Goal: Communication & Community: Answer question/provide support

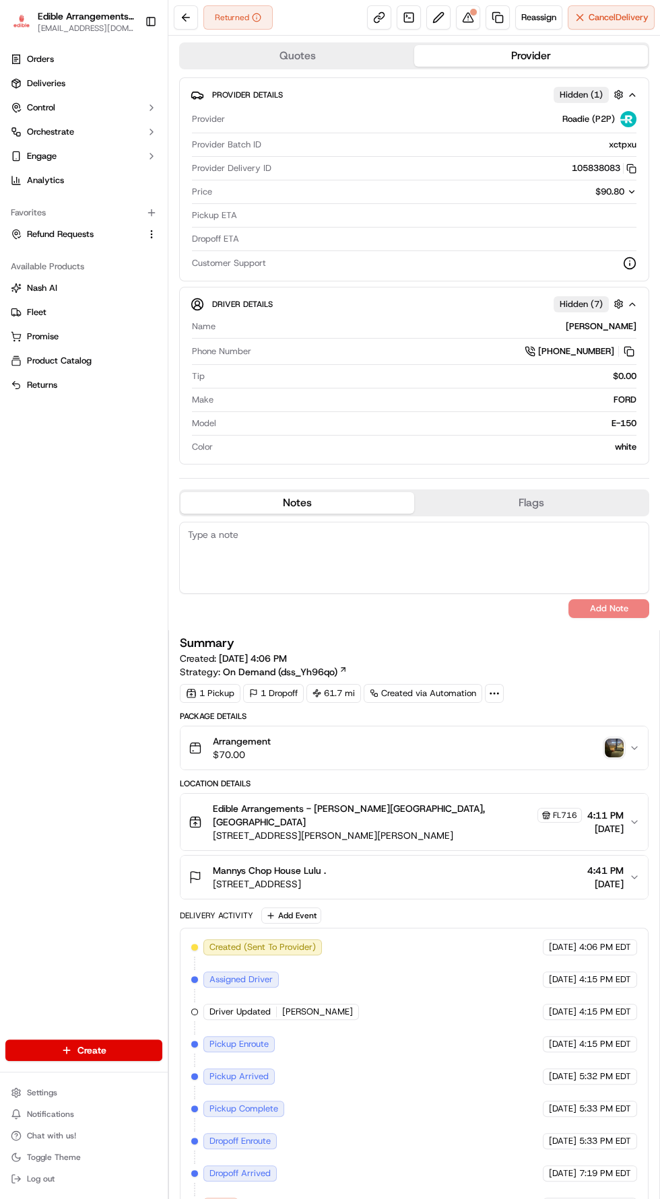
click at [495, 864] on div "Mannys Chop House Lulu . 1100 3rd St NE, Winter Haven, FL 33881, USA 4:41 PM 09…" at bounding box center [409, 877] width 440 height 27
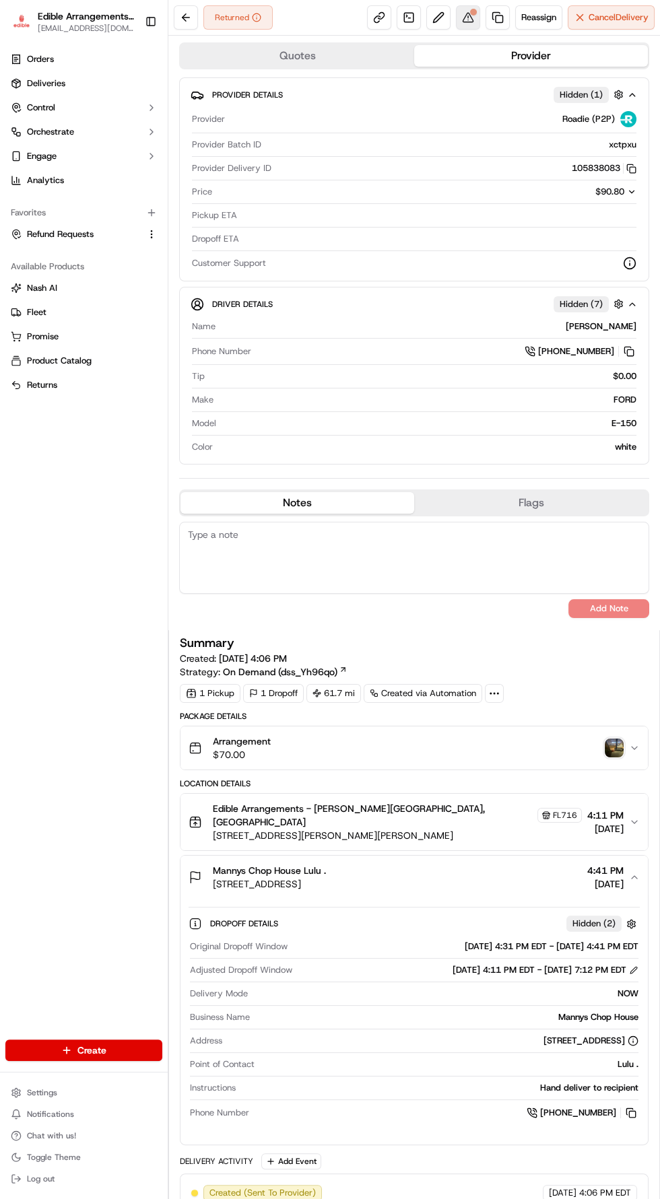
click at [471, 11] on div at bounding box center [473, 12] width 7 height 7
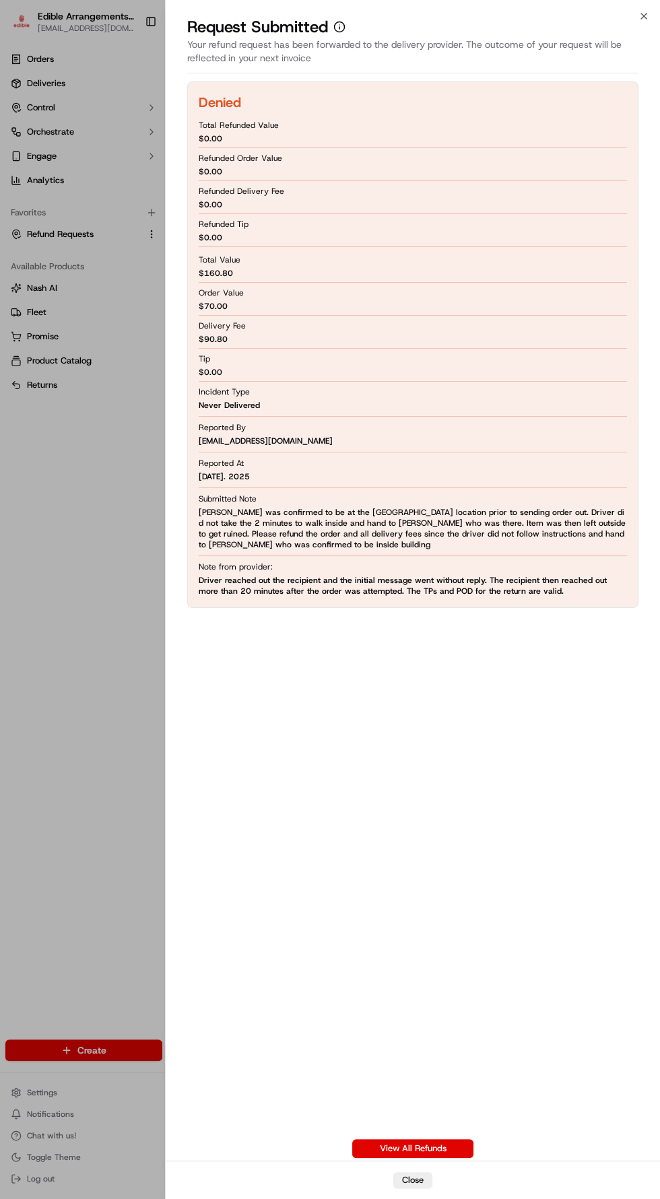
click at [56, 768] on div at bounding box center [330, 599] width 660 height 1199
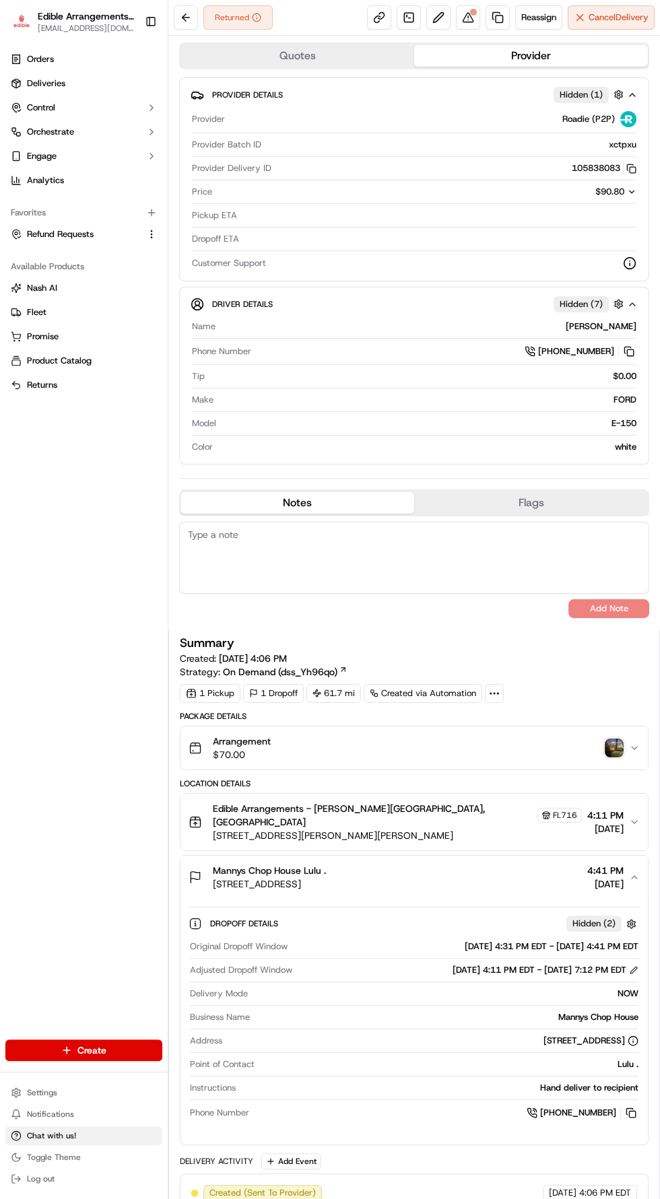
click at [92, 1131] on button "Chat with us!" at bounding box center [83, 1136] width 157 height 19
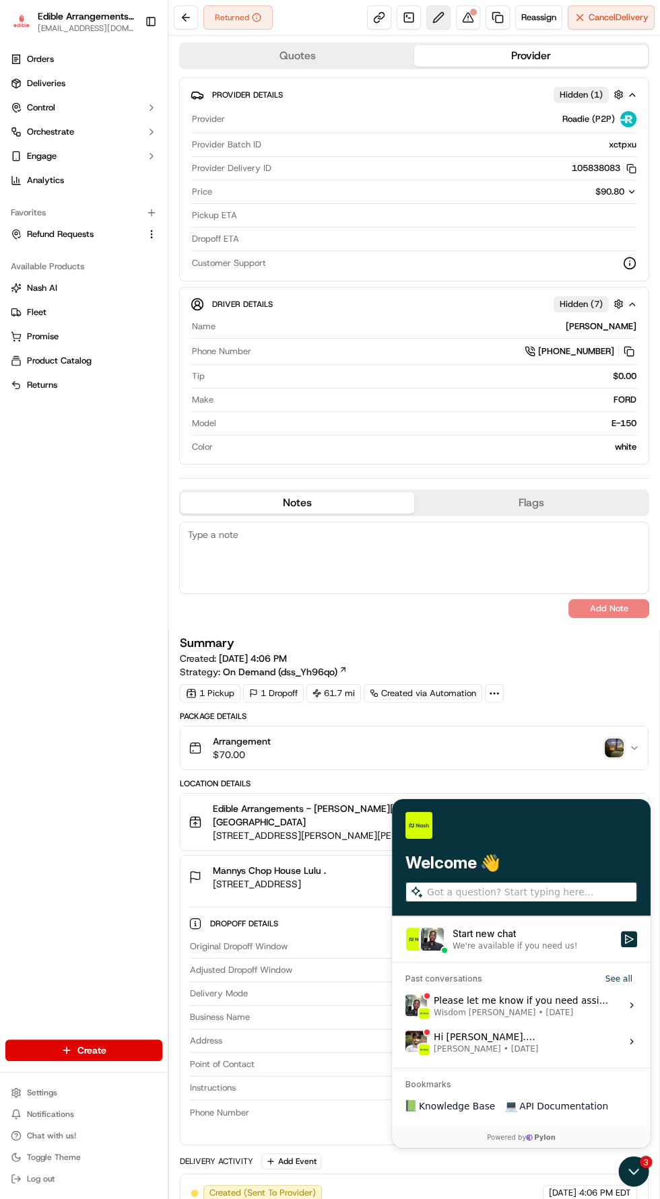
click at [440, 13] on button at bounding box center [438, 17] width 24 height 24
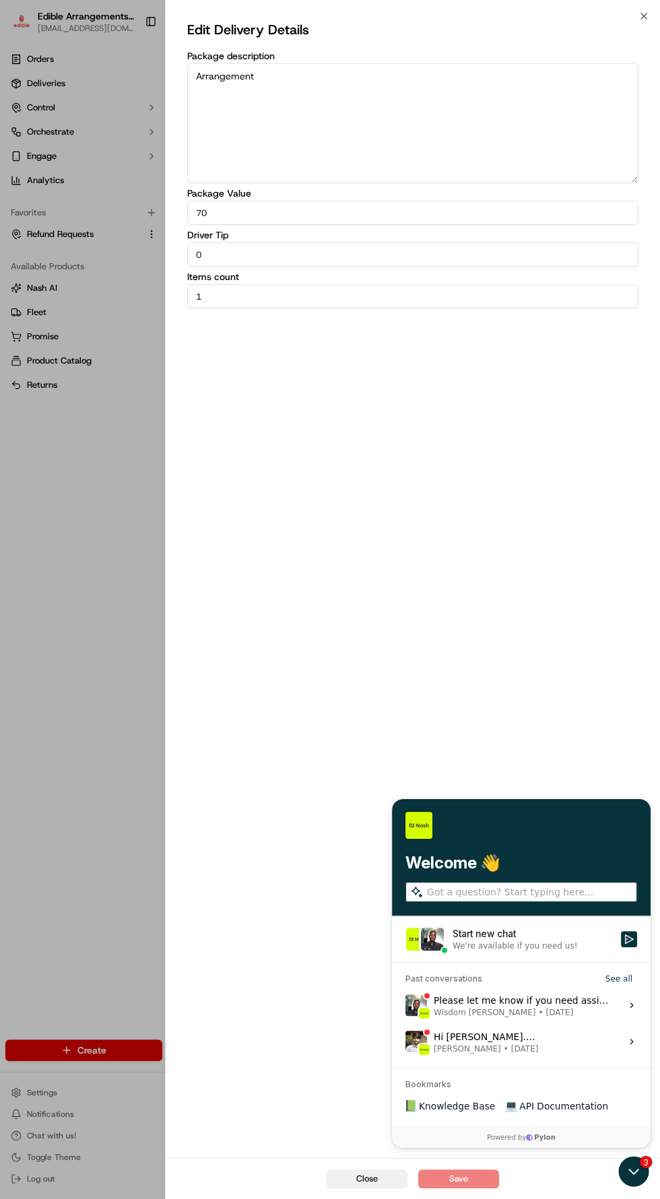
click at [345, 1177] on button "Close" at bounding box center [367, 1179] width 81 height 19
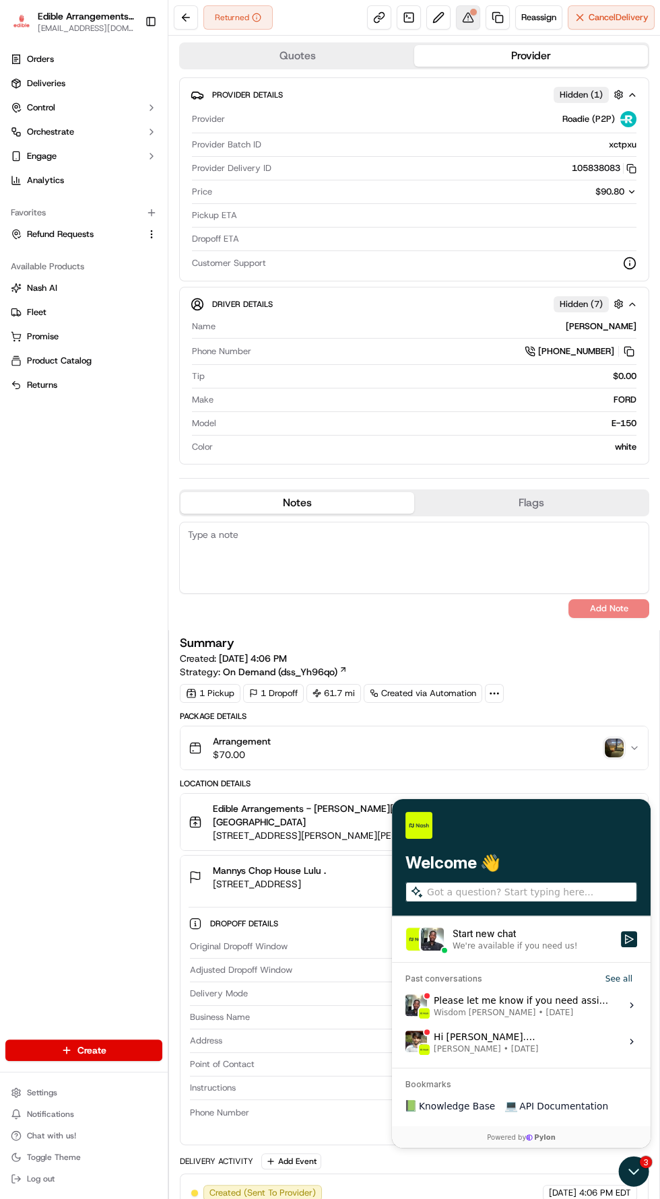
click at [459, 13] on button at bounding box center [468, 17] width 24 height 24
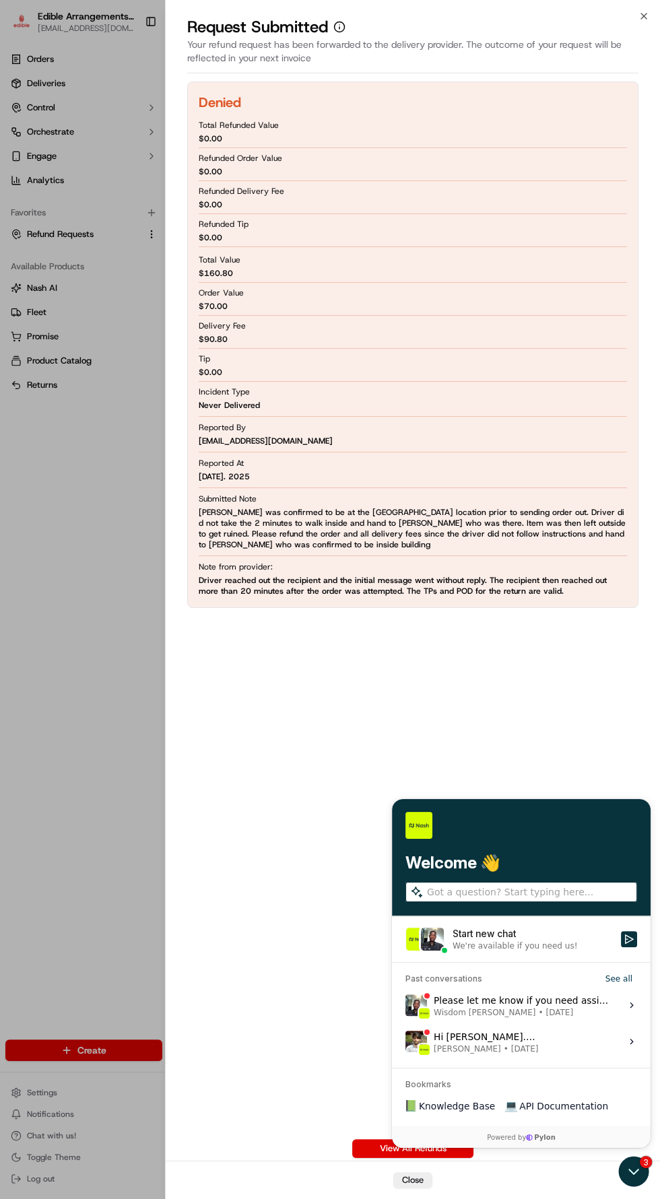
click at [500, 921] on div "Denied Total Refunded Value $ 0.00 Refunded Order Value $ 0.00 Refunded Deliver…" at bounding box center [412, 619] width 451 height 1077
click at [501, 937] on div "Denied Total Refunded Value $ 0.00 Refunded Order Value $ 0.00 Refunded Deliver…" at bounding box center [412, 619] width 451 height 1077
click at [629, 936] on div "Denied Total Refunded Value $ 0.00 Refunded Order Value $ 0.00 Refunded Deliver…" at bounding box center [412, 619] width 451 height 1077
click at [473, 943] on div "Denied Total Refunded Value $ 0.00 Refunded Order Value $ 0.00 Refunded Deliver…" at bounding box center [412, 619] width 451 height 1077
click at [621, 934] on div "Denied Total Refunded Value $ 0.00 Refunded Order Value $ 0.00 Refunded Deliver…" at bounding box center [412, 619] width 451 height 1077
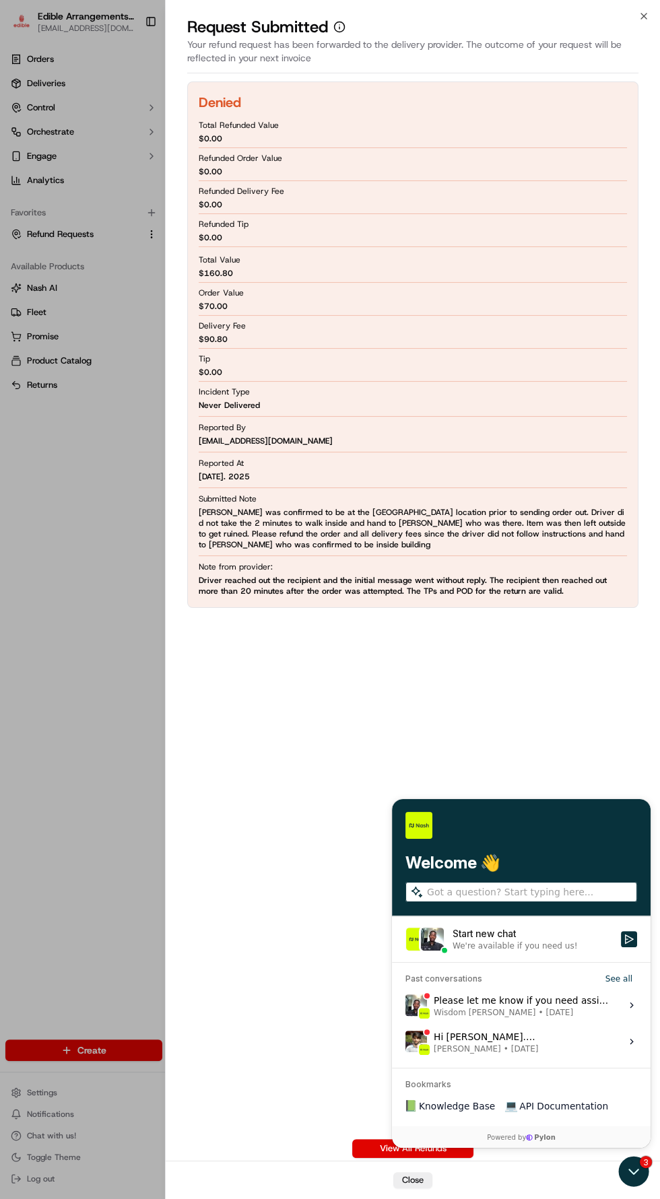
click at [626, 1176] on div "Close" at bounding box center [413, 1180] width 494 height 38
click at [71, 594] on div at bounding box center [330, 599] width 660 height 1199
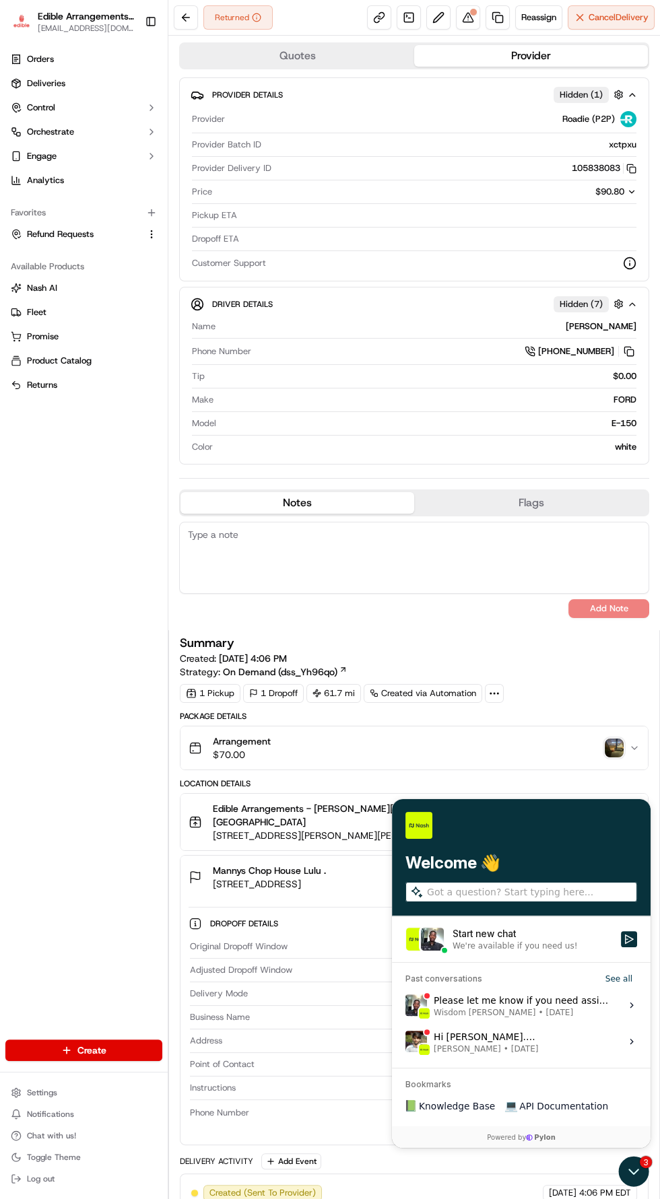
click at [488, 160] on div "Provider Roadie (P2P) Provider Batch ID xctpxu Provider Delivery ID 105838083 C…" at bounding box center [414, 191] width 447 height 170
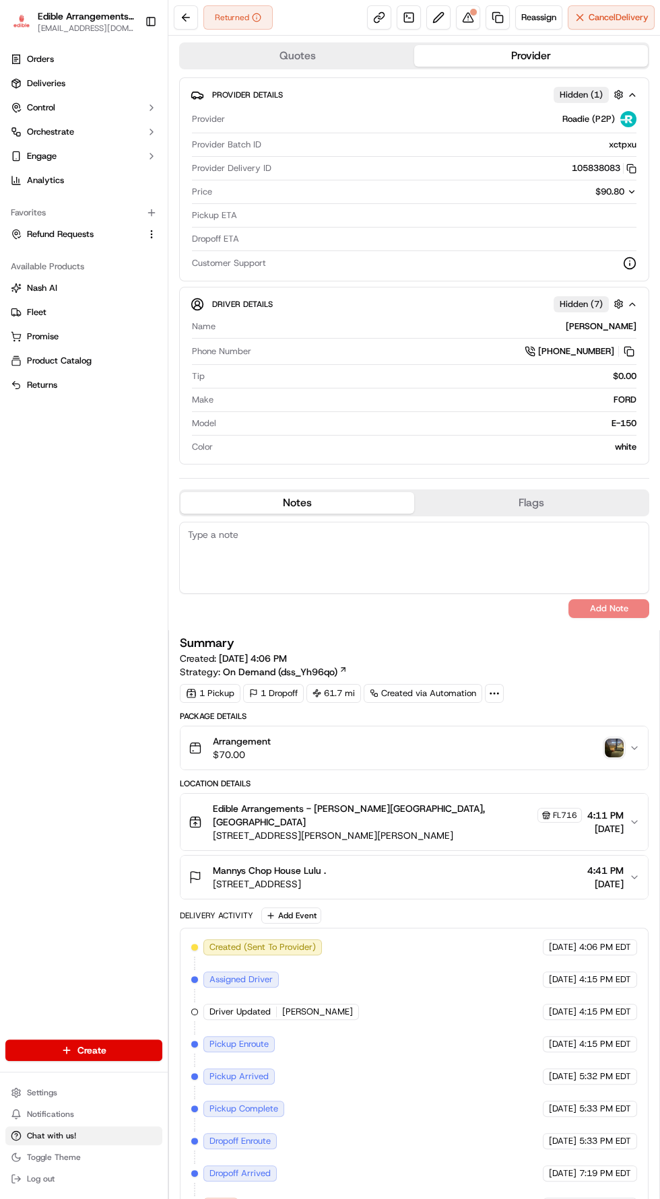
click at [71, 1136] on span "Chat with us!" at bounding box center [51, 1136] width 49 height 11
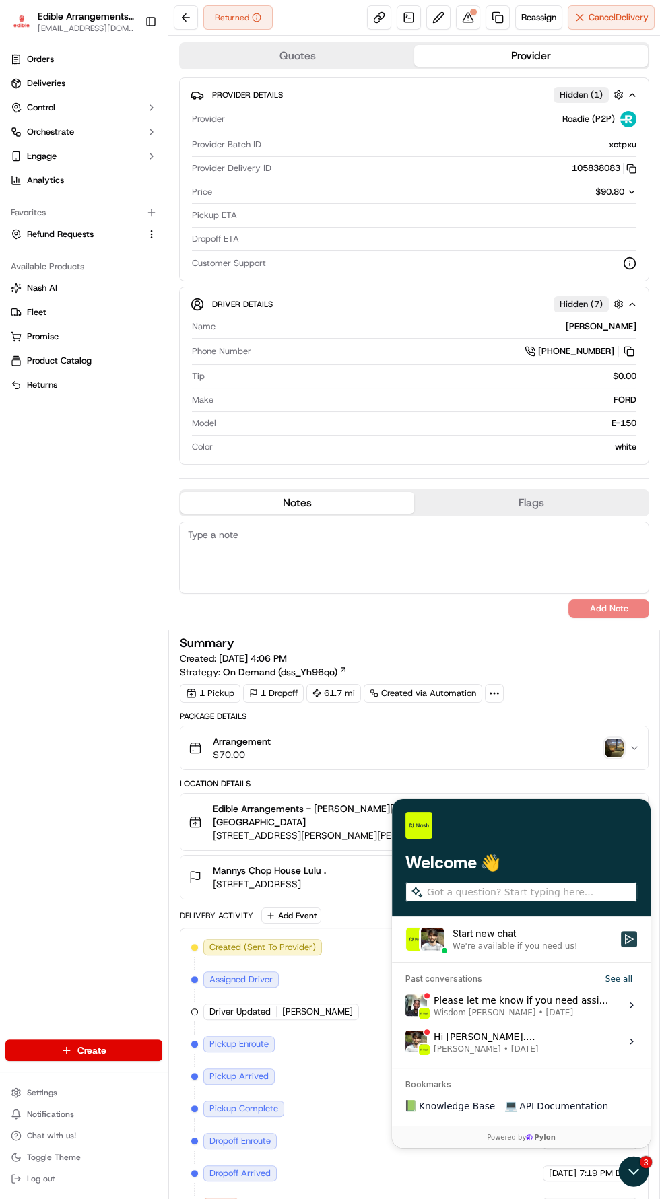
click at [622, 939] on button "Start new chat We're available if you need us!" at bounding box center [629, 939] width 16 height 16
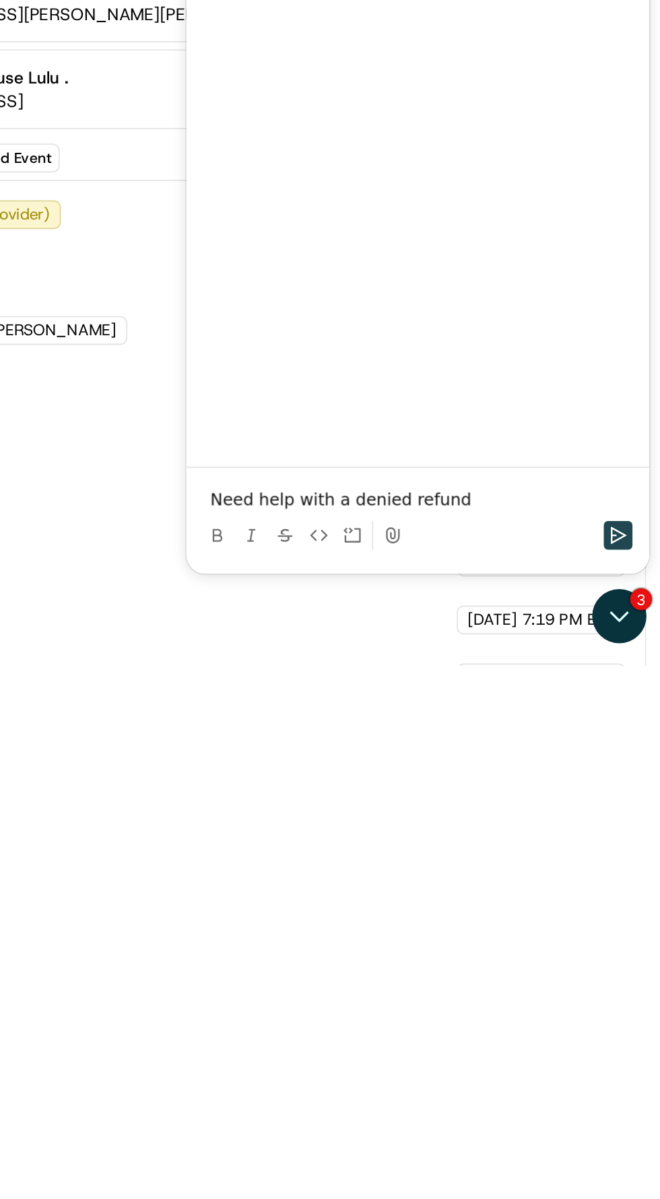
click at [425, 201] on icon "Send" at bounding box center [427, 201] width 9 height 9
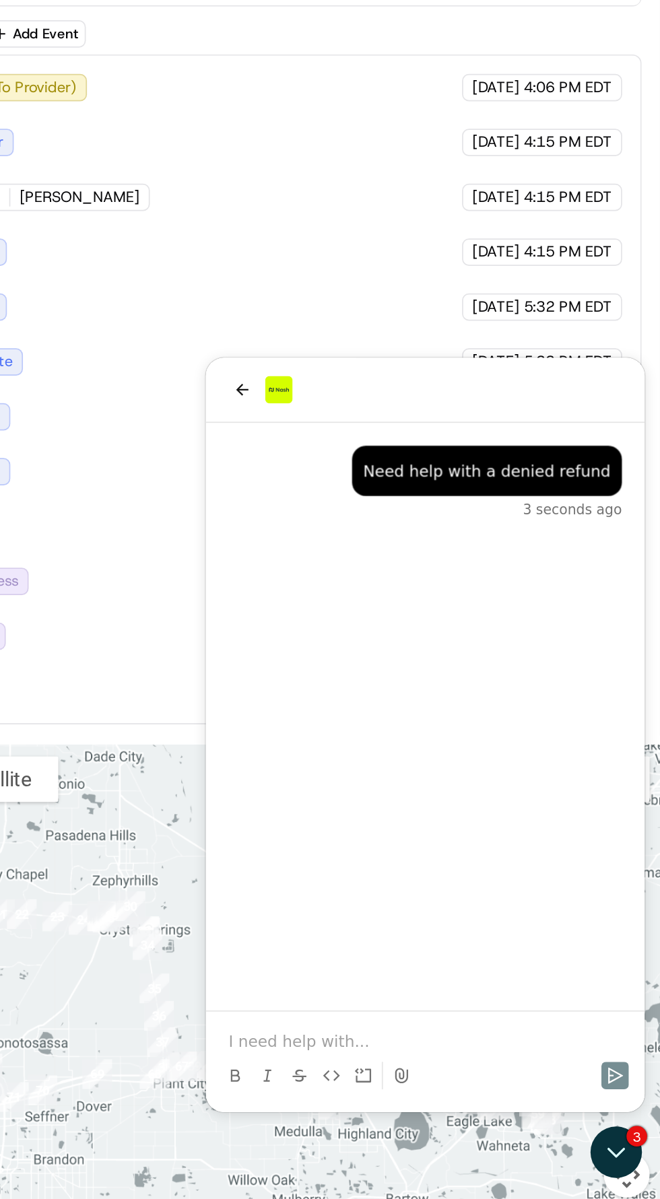
click at [450, 471] on div "Need help with a denied refund 3 seconds ago" at bounding box center [334, 569] width 259 height 346
click at [356, 758] on p at bounding box center [335, 759] width 232 height 13
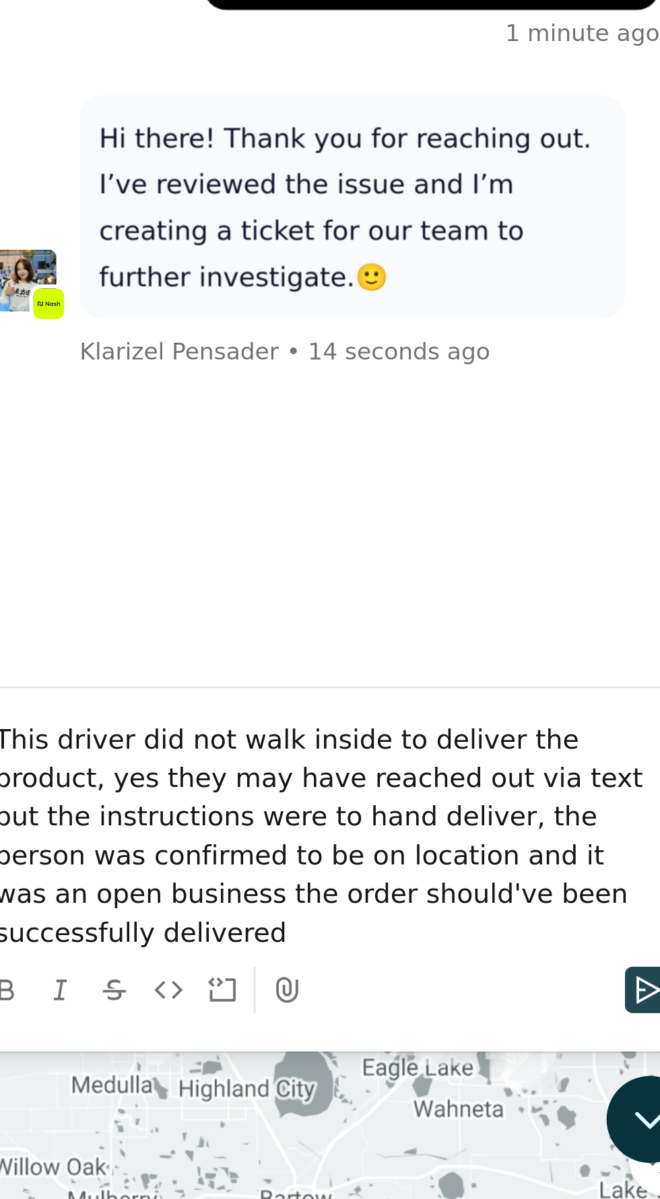
click at [192, 201] on icon "Send" at bounding box center [197, 199] width 11 height 11
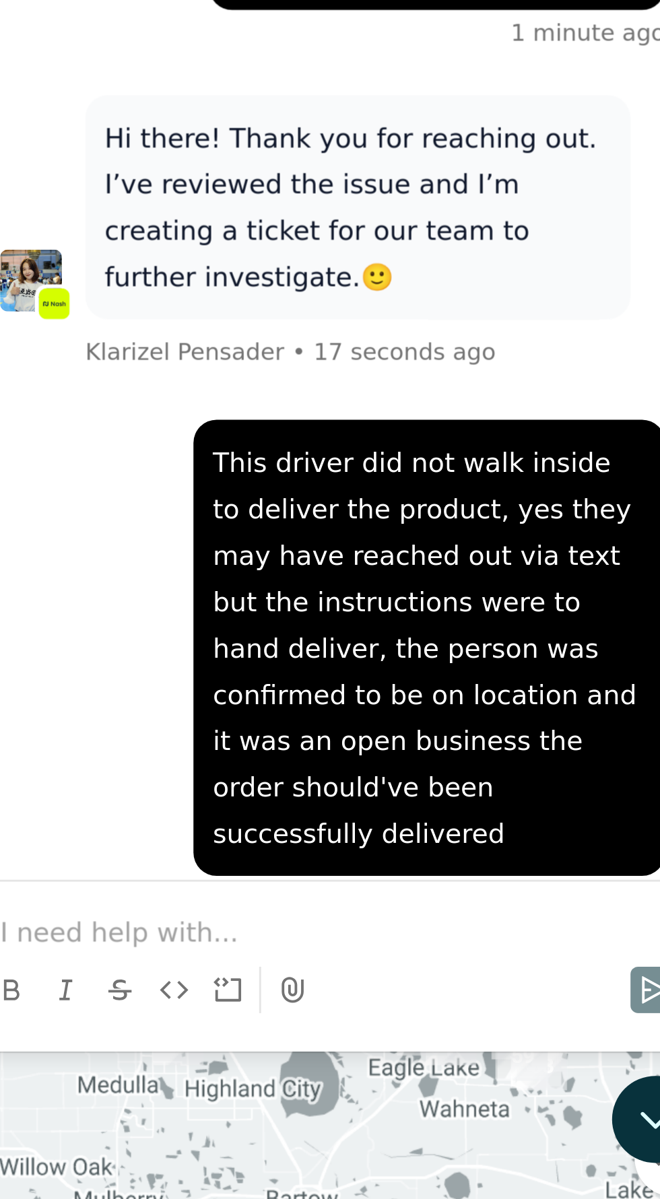
click at [75, 202] on icon at bounding box center [76, 199] width 11 height 11
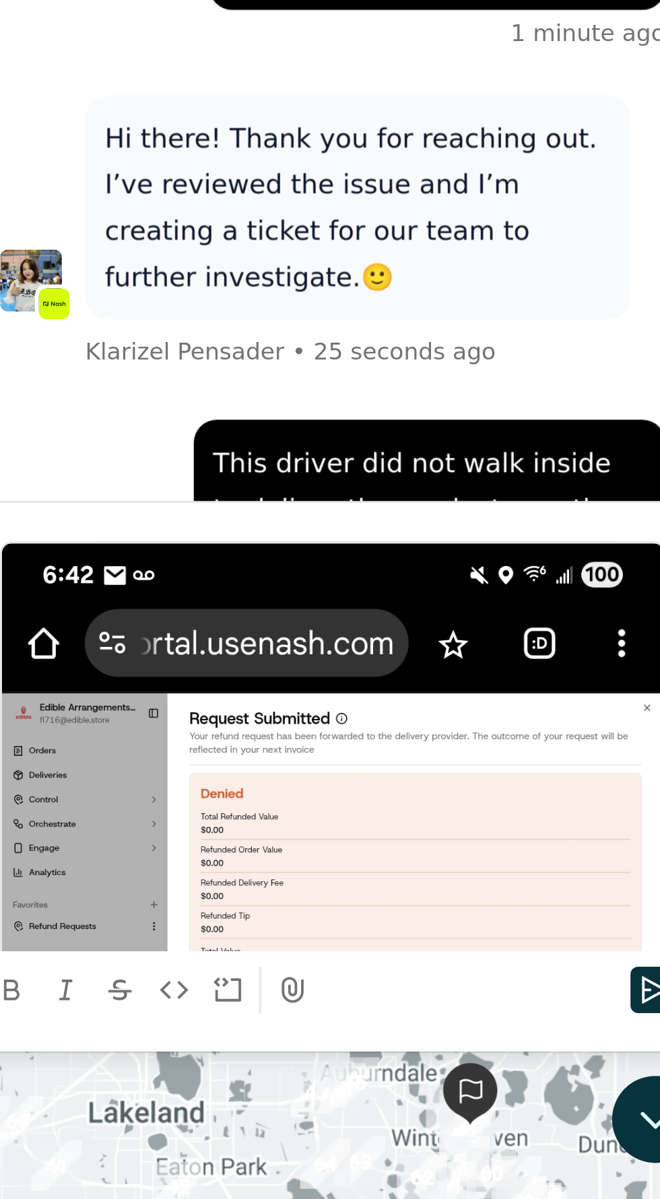
scroll to position [351, 0]
click at [141, 191] on div at bounding box center [91, 199] width 248 height 27
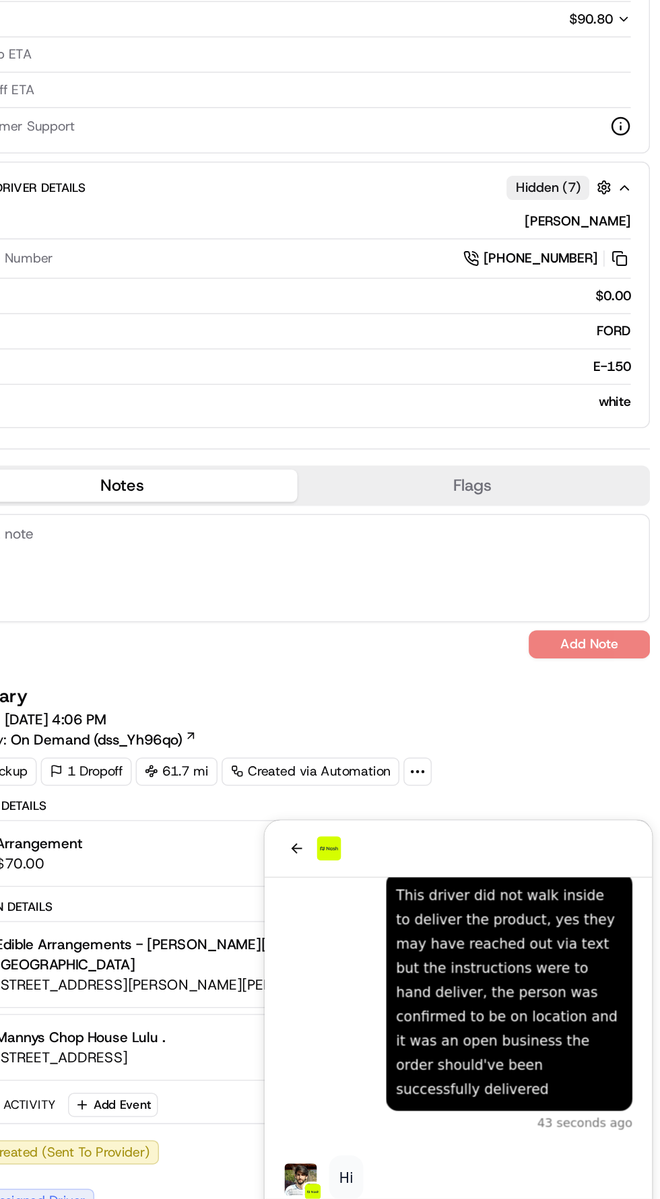
scroll to position [31, 0]
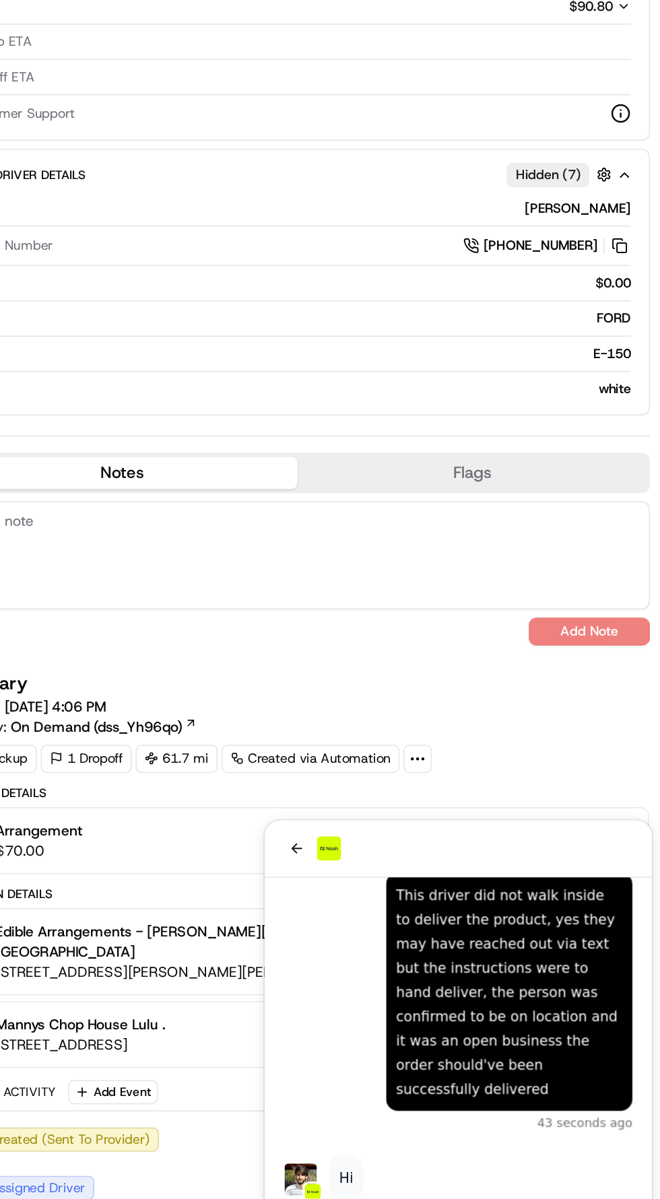
click at [407, 927] on div "This driver did not walk inside to deliver the product, yes they may have reach…" at bounding box center [426, 934] width 151 height 145
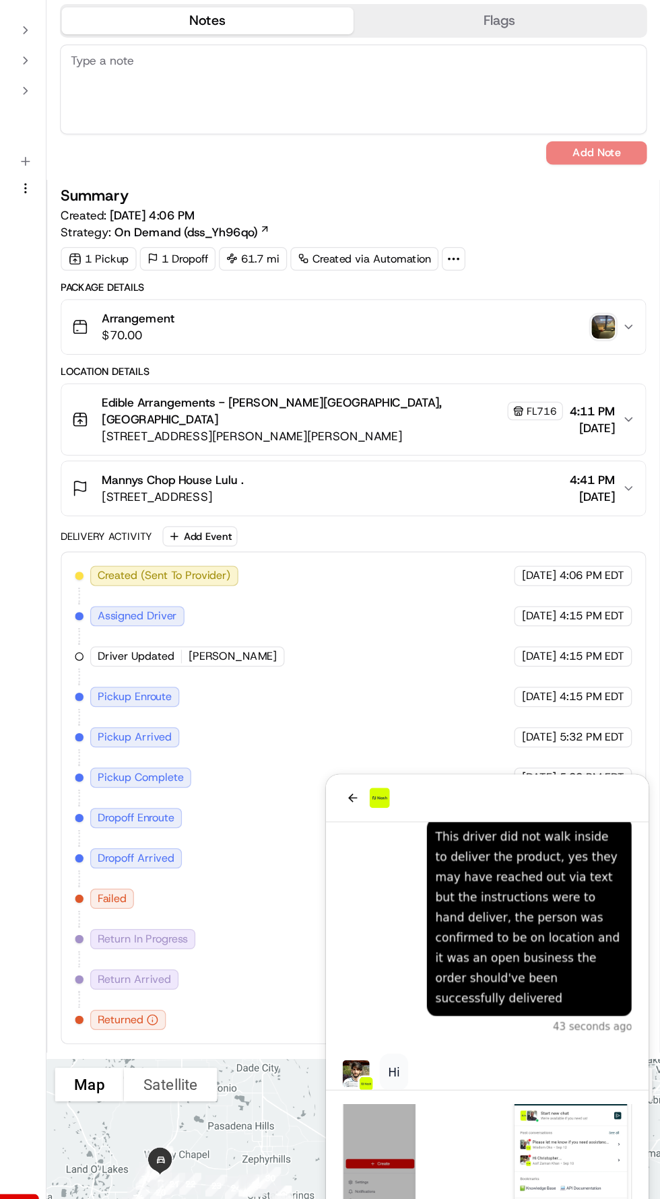
scroll to position [0, 0]
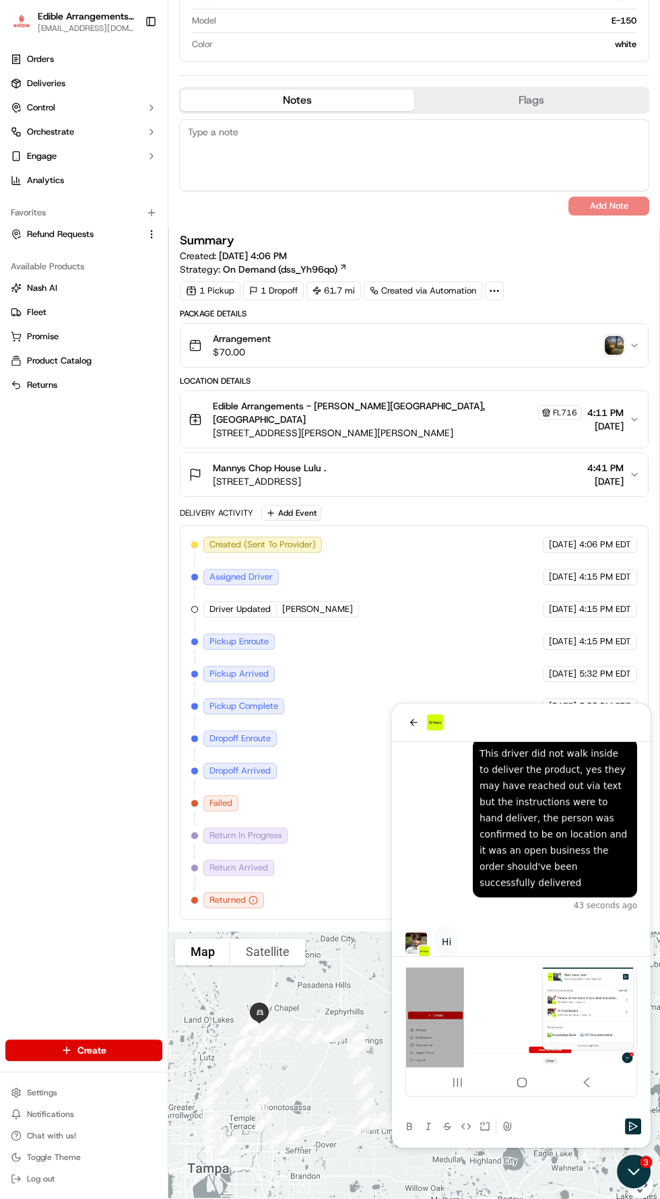
click at [628, 1157] on icon "Open customer support" at bounding box center [634, 1141] width 34 height 34
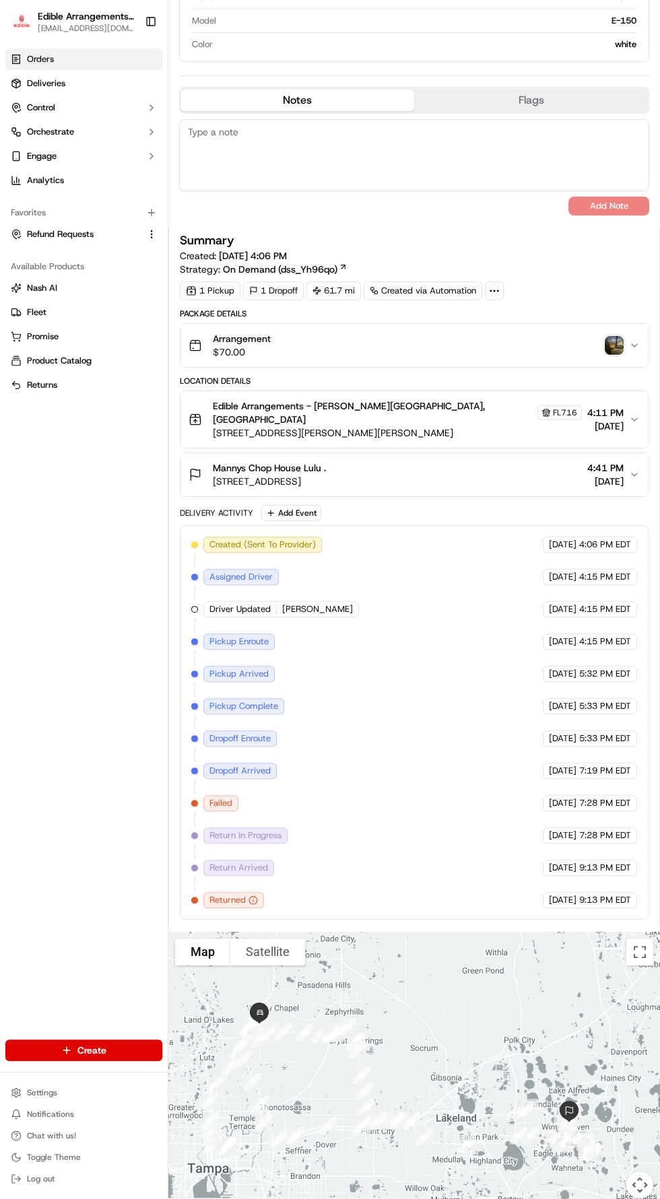
click at [76, 63] on link "Orders" at bounding box center [83, 59] width 157 height 22
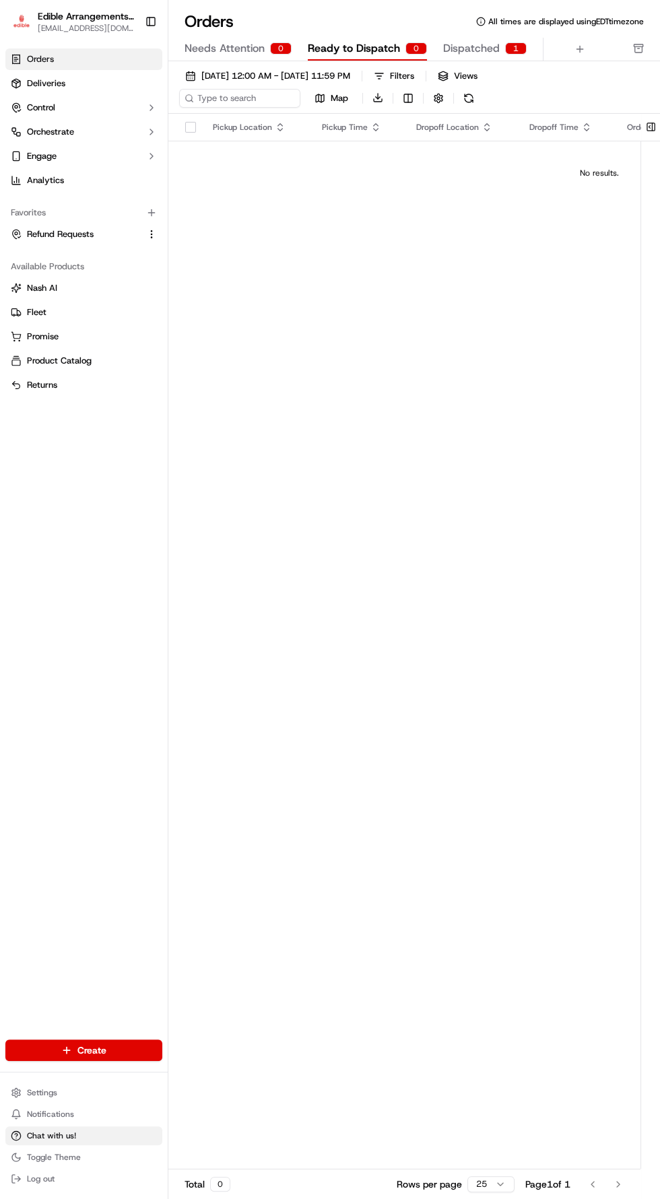
click at [76, 1133] on button "Chat with us!" at bounding box center [83, 1136] width 157 height 19
click at [80, 1135] on button "Chat with us!" at bounding box center [83, 1136] width 157 height 19
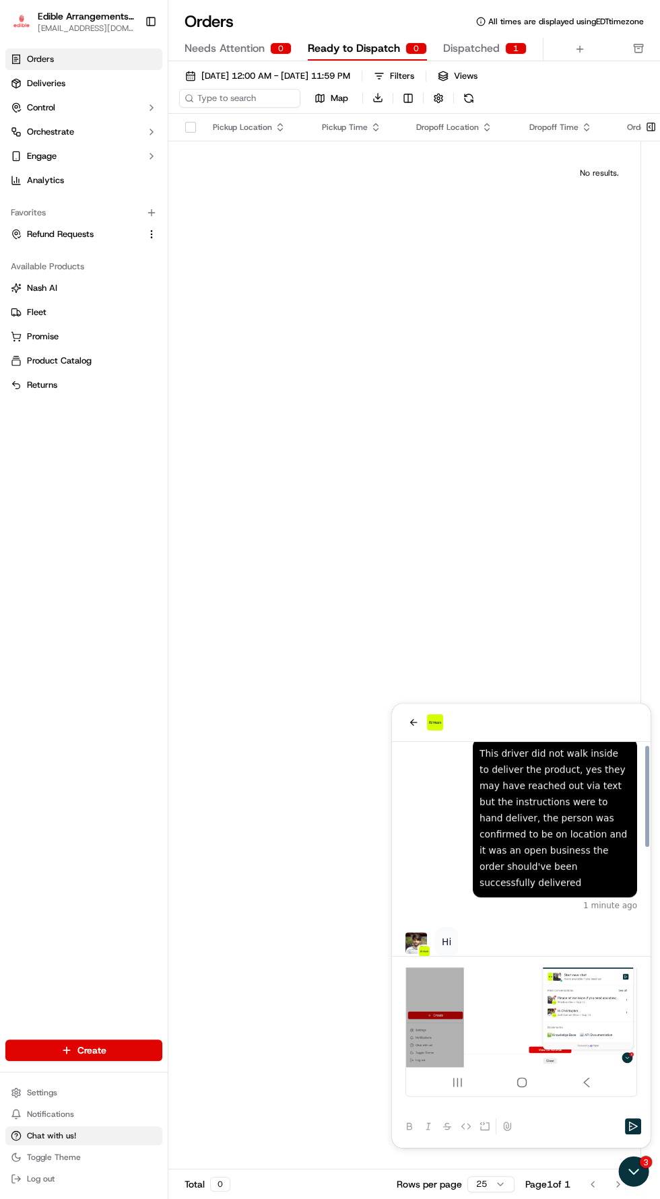
scroll to position [224, 0]
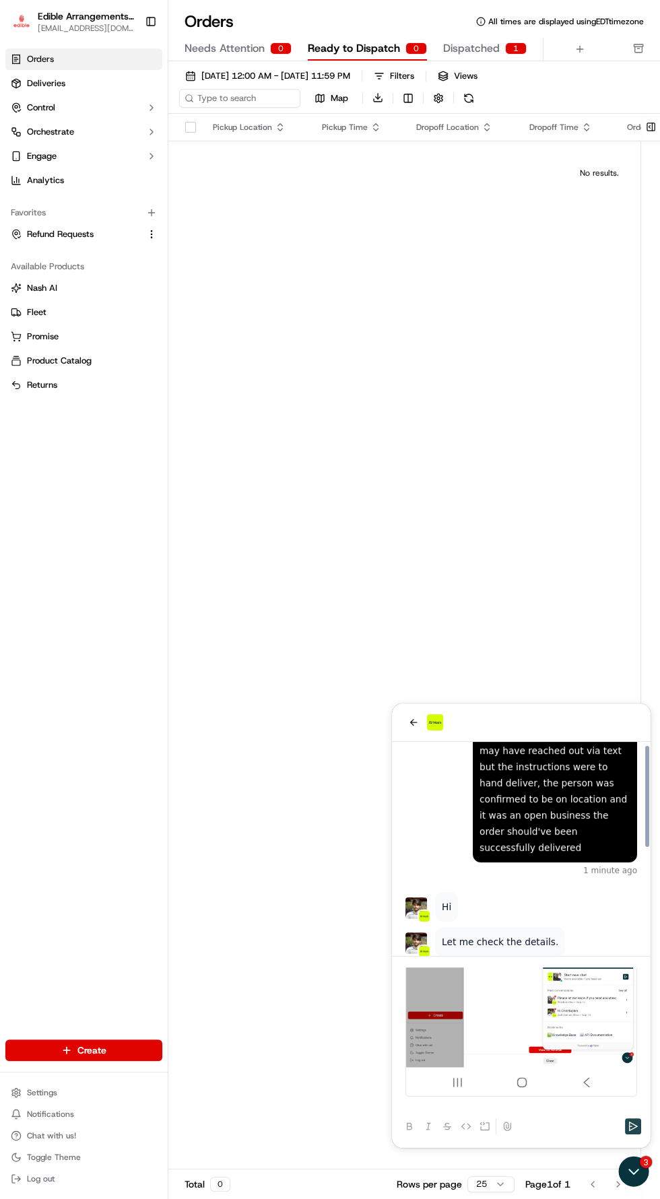
click at [630, 1119] on button "Send" at bounding box center [633, 1126] width 16 height 16
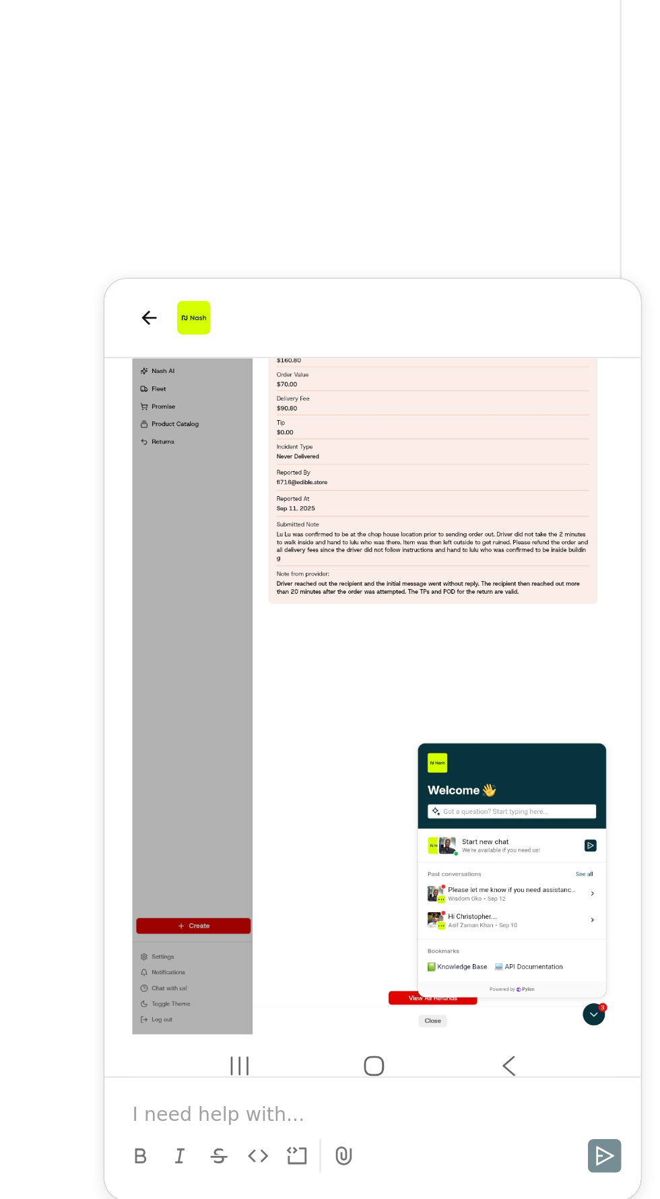
scroll to position [0, 0]
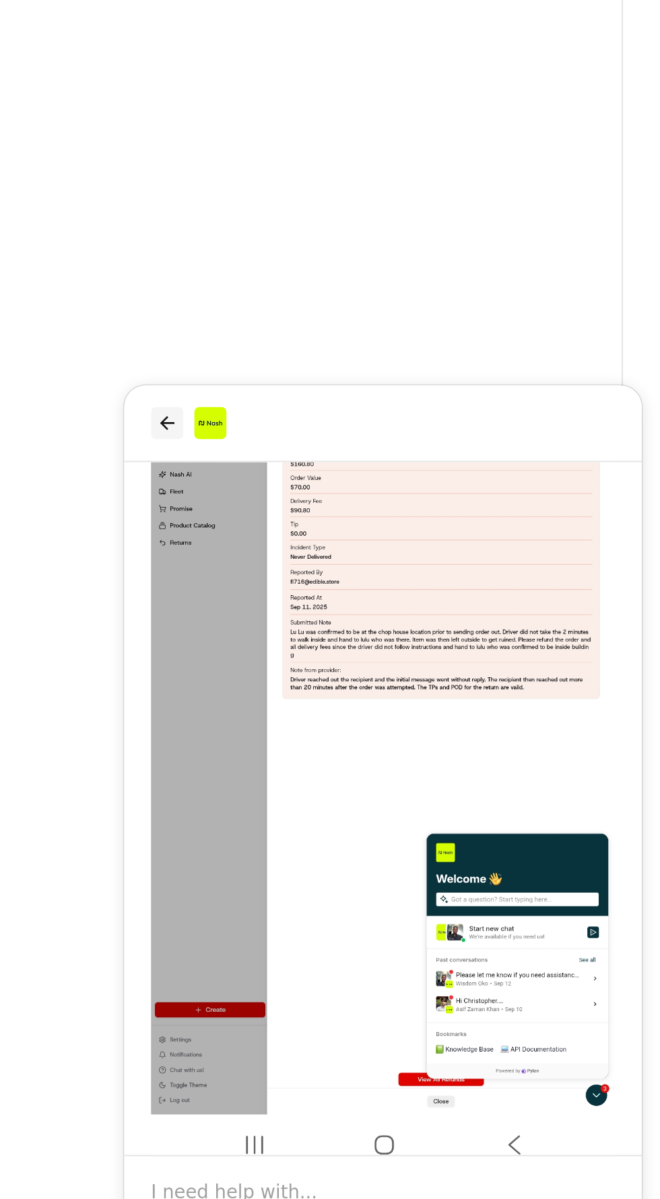
click at [140, 402] on icon "back" at bounding box center [145, 404] width 11 height 11
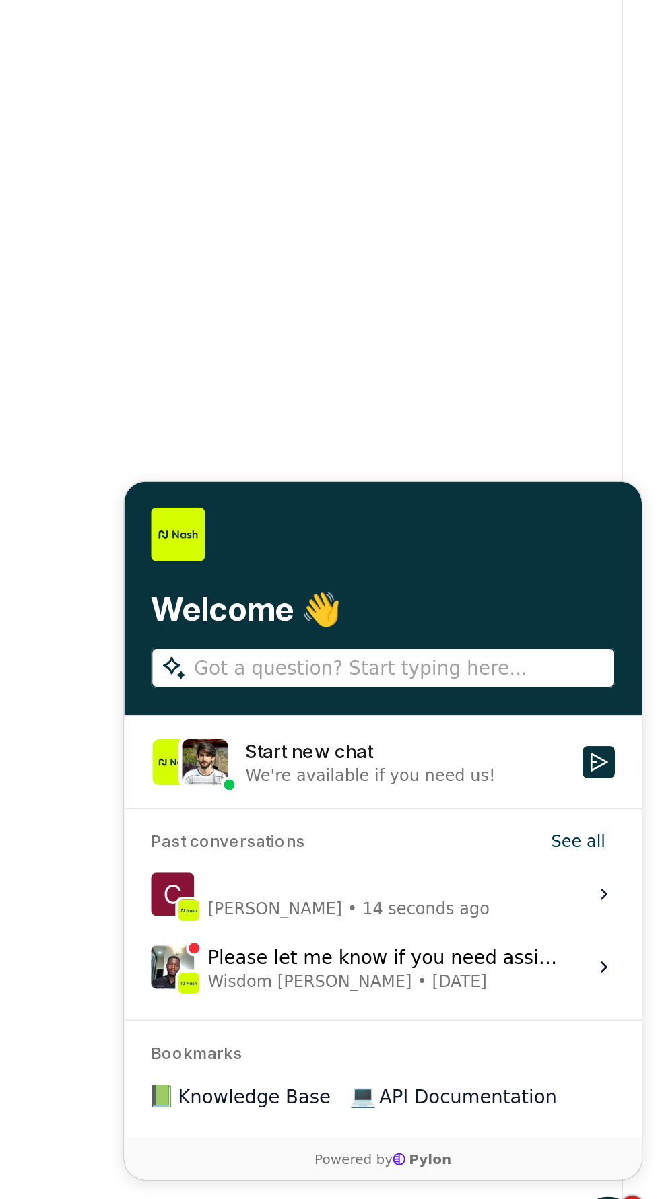
click at [286, 687] on div "[PERSON_NAME] • 14 seconds ago" at bounding box center [236, 688] width 141 height 26
click at [137, 687] on button "View issue" at bounding box center [137, 687] width 1 height 1
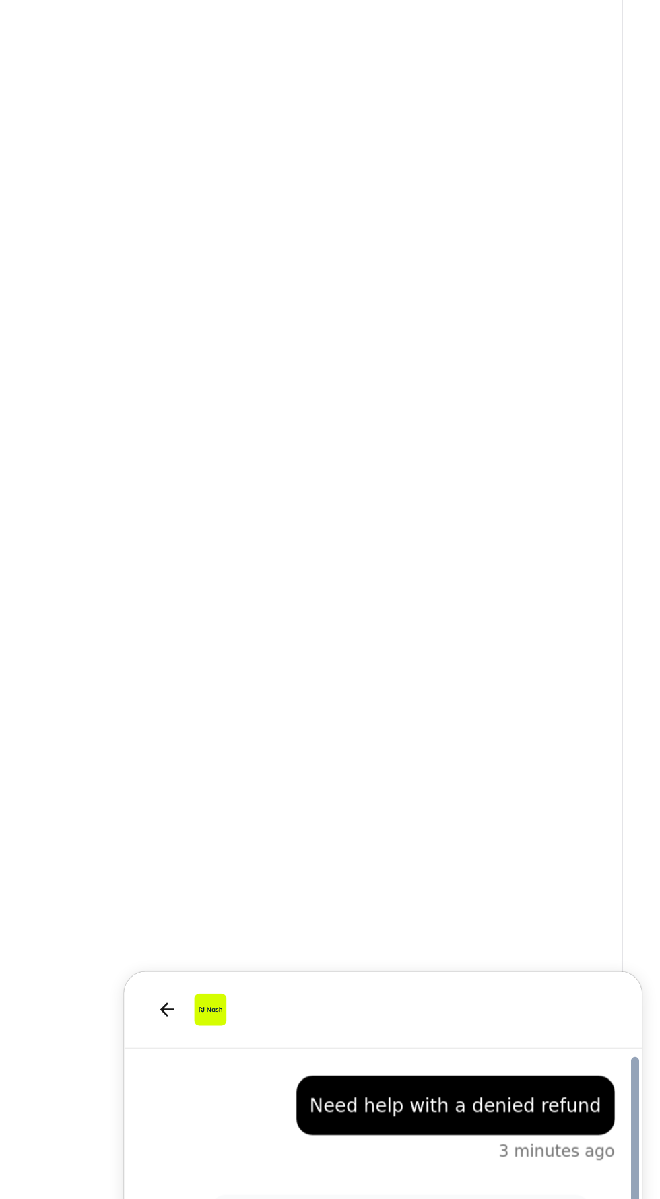
scroll to position [637, 0]
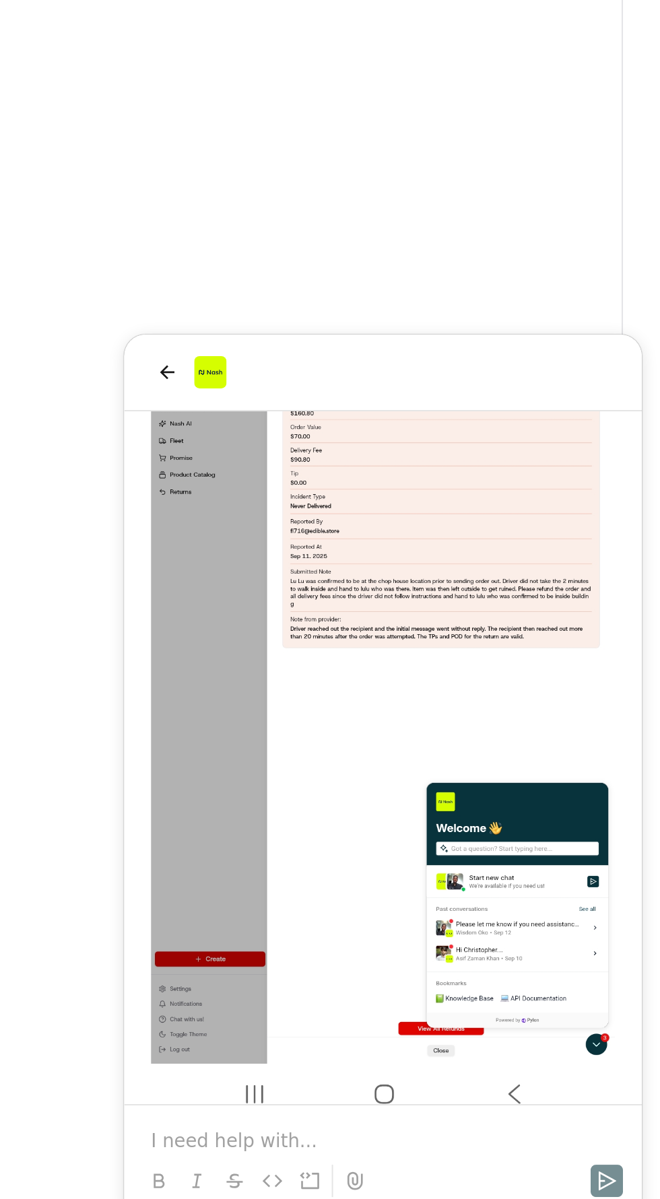
click at [380, 568] on div "18 seconds ago Let me check the details. [PERSON_NAME] • 19 seconds ago Hi This…" at bounding box center [253, 243] width 259 height 1016
click at [376, 557] on div "18 seconds ago Let me check the details. [PERSON_NAME] • 19 seconds ago Hi This…" at bounding box center [253, 243] width 259 height 1016
click at [368, 552] on img "Preview image: Preview" at bounding box center [253, 477] width 232 height 502
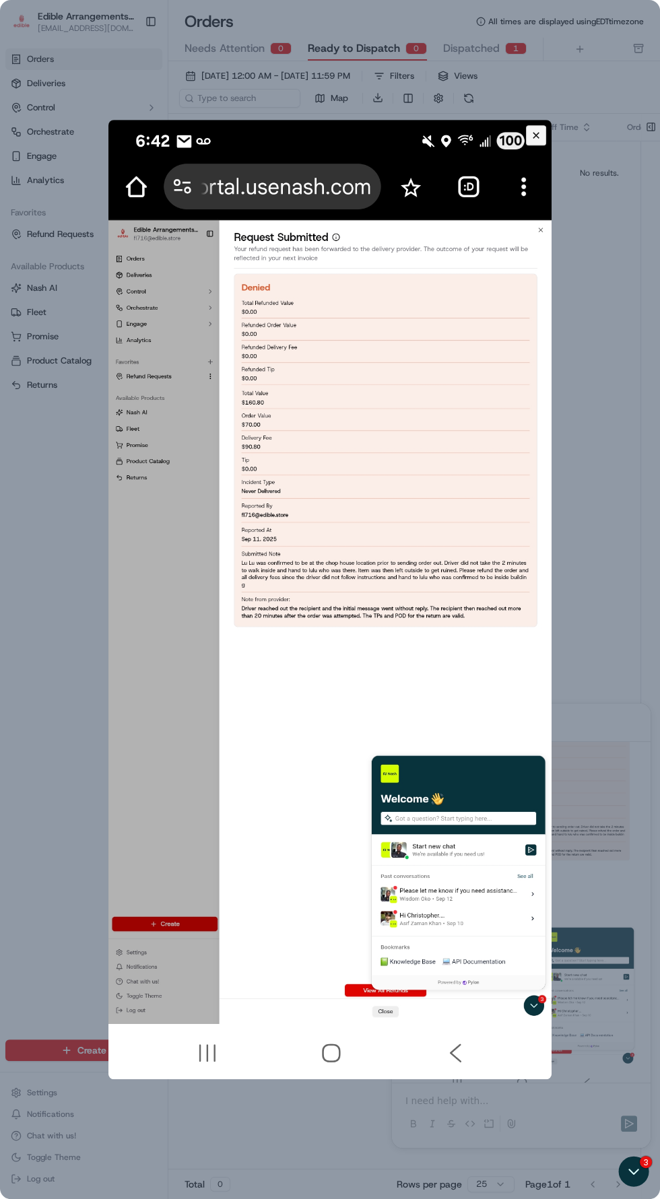
click at [619, 948] on dialog at bounding box center [330, 599] width 660 height 1199
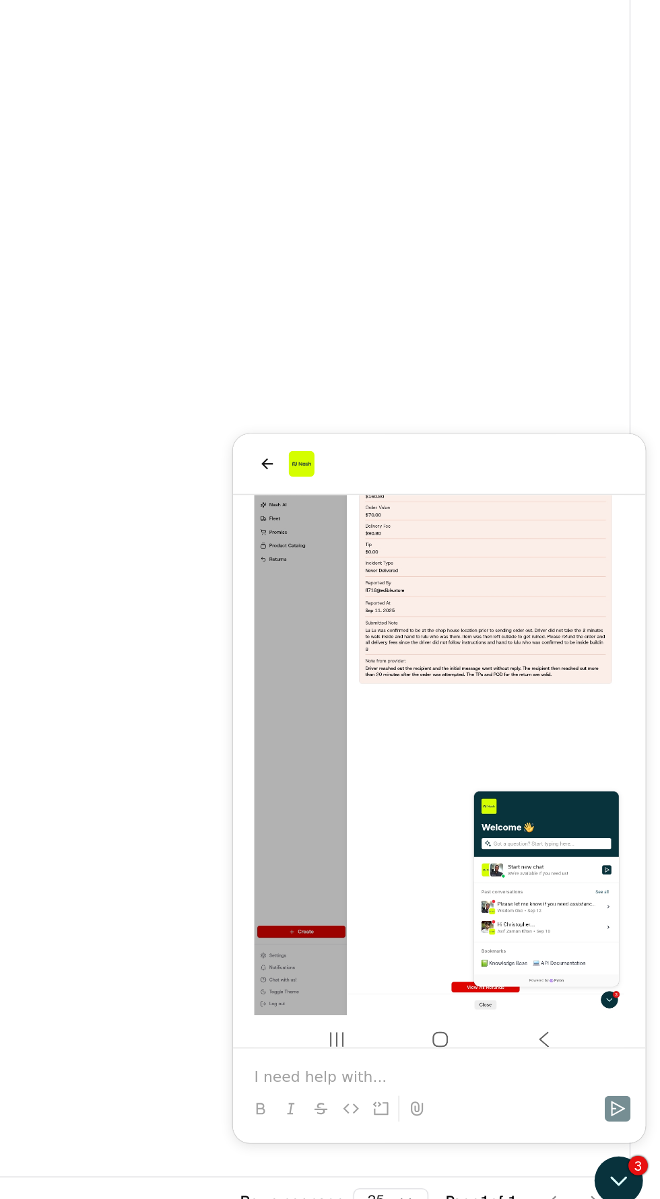
scroll to position [0, 390]
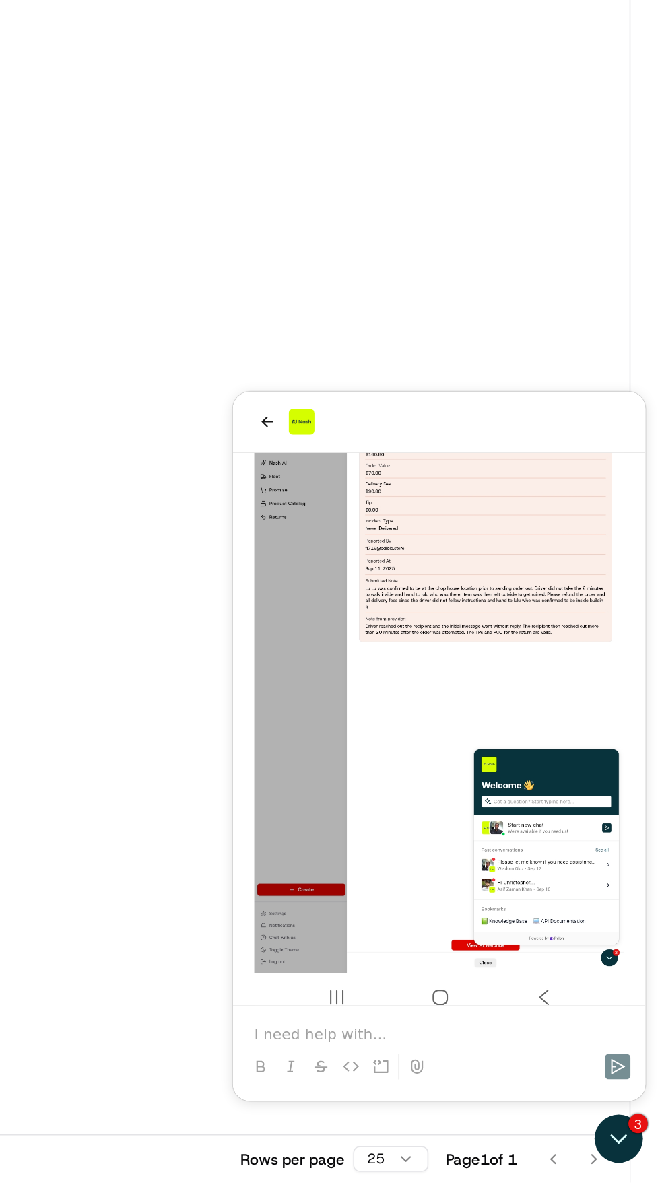
click at [339, 791] on p at bounding box center [362, 793] width 232 height 13
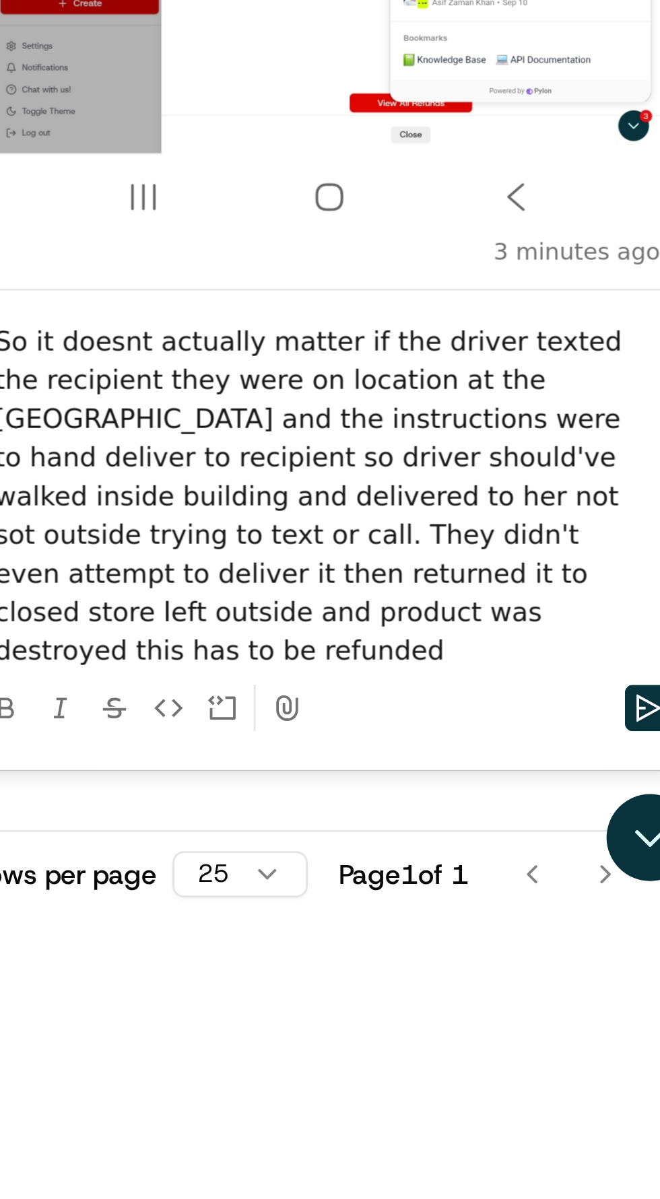
scroll to position [0, 0]
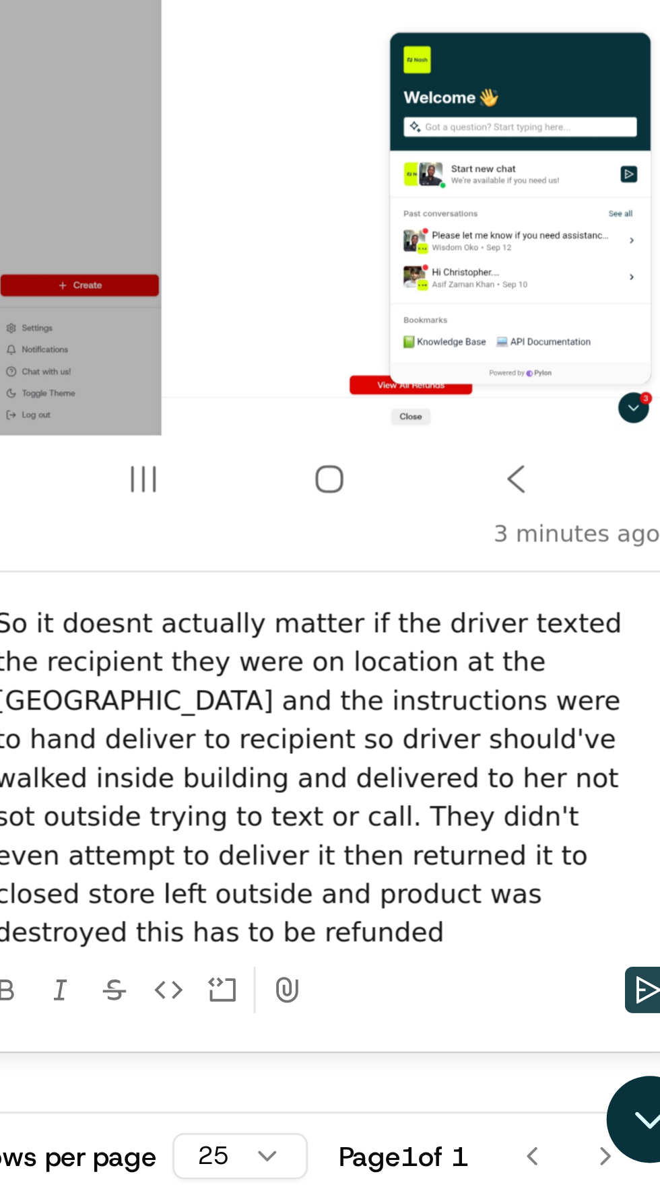
click at [190, 203] on button "Send" at bounding box center [197, 199] width 16 height 16
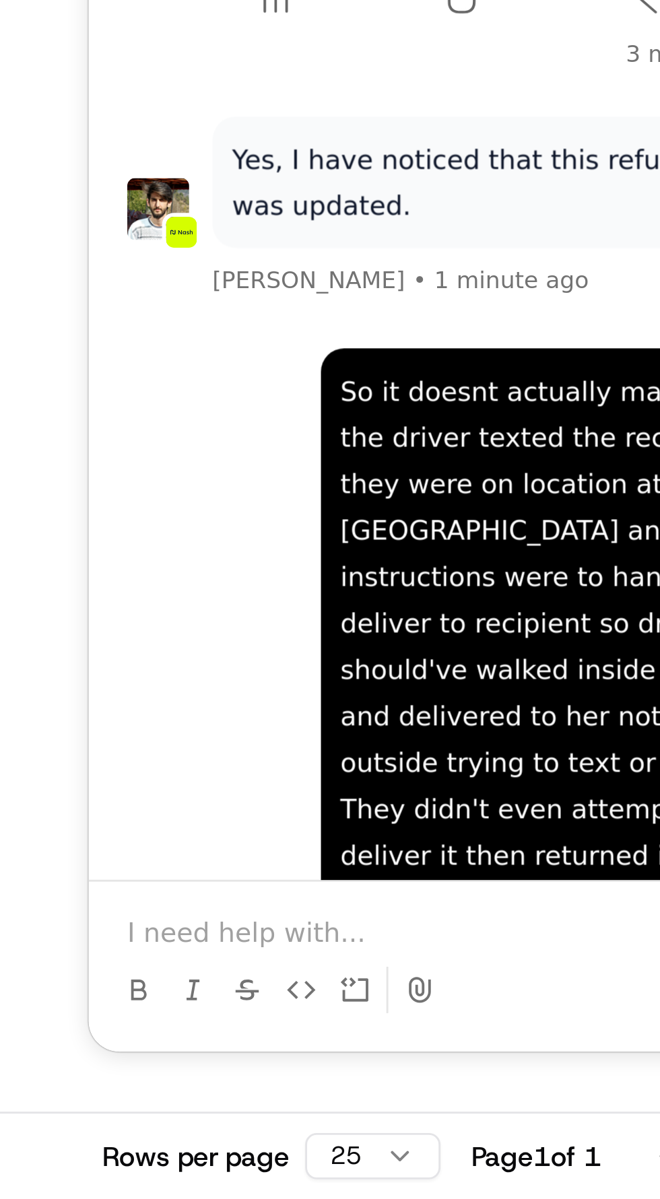
click at [143, 174] on p at bounding box center [218, 178] width 232 height 13
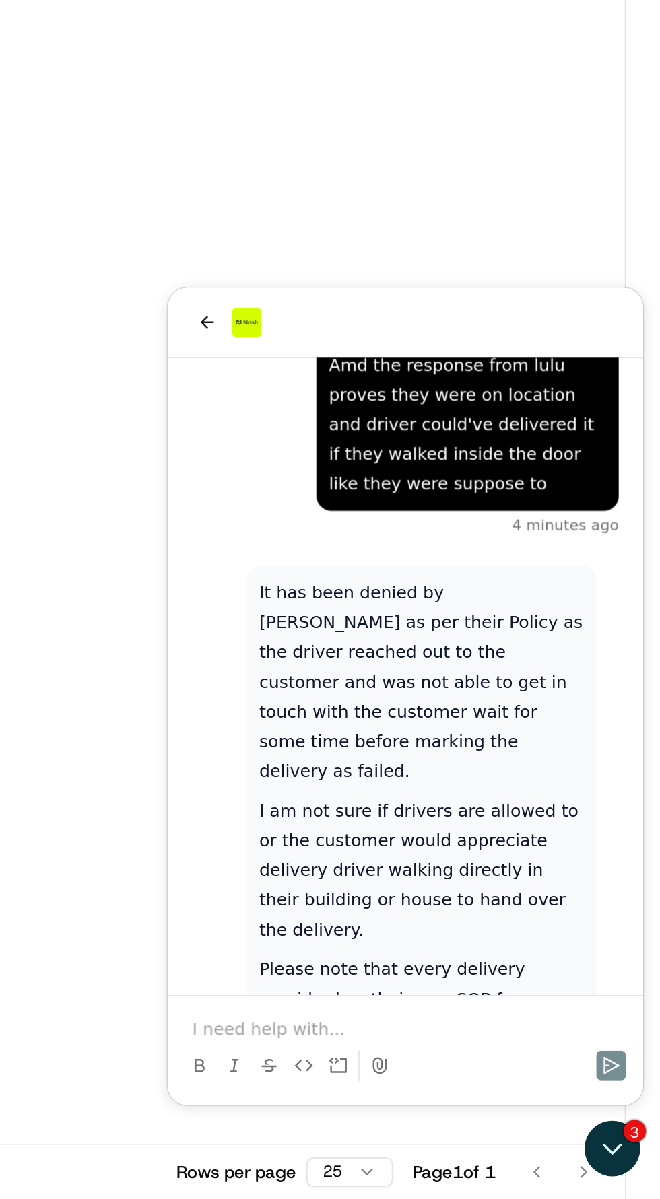
click at [322, 687] on p at bounding box center [296, 689] width 232 height 13
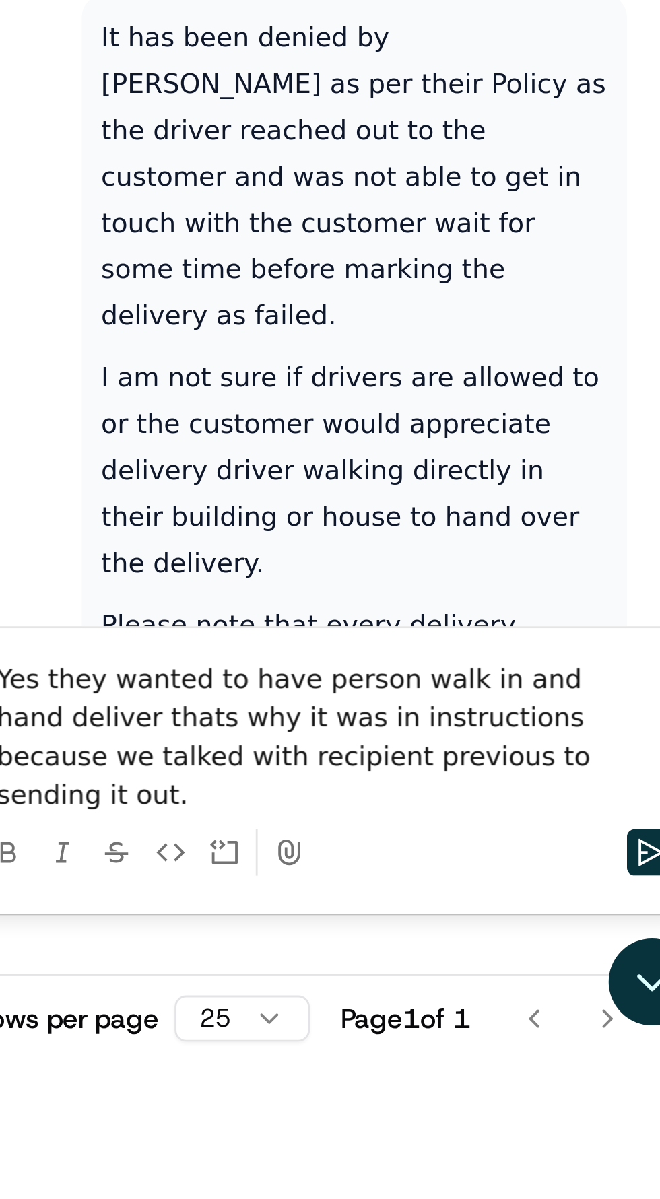
scroll to position [1566, 0]
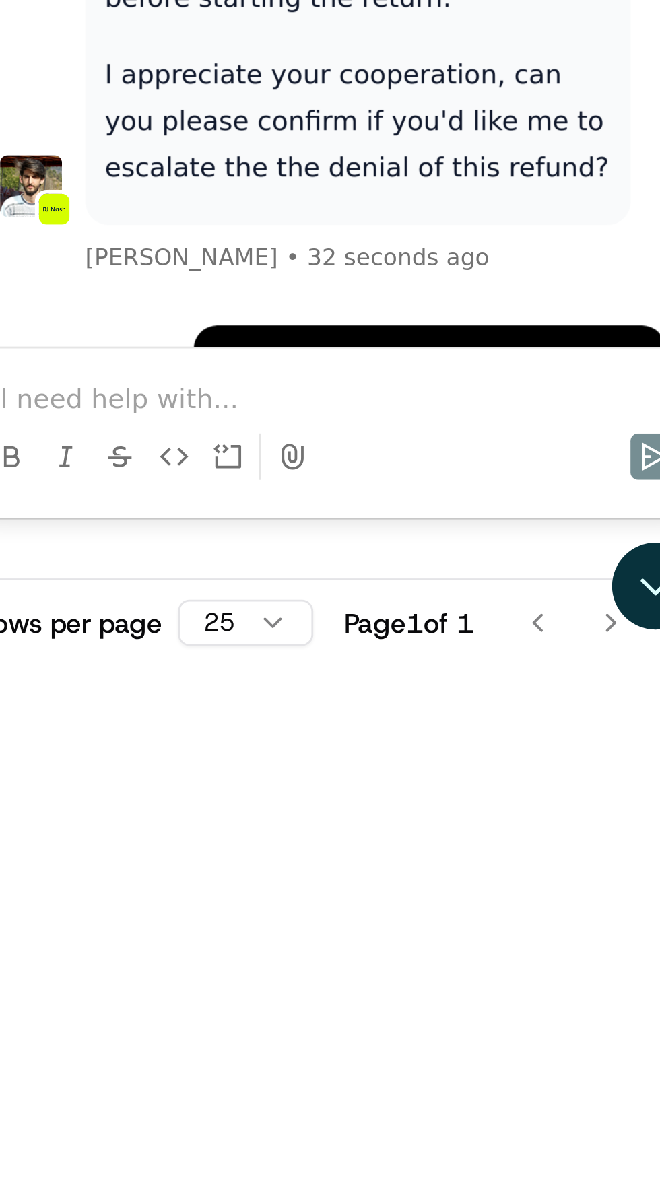
scroll to position [0, 0]
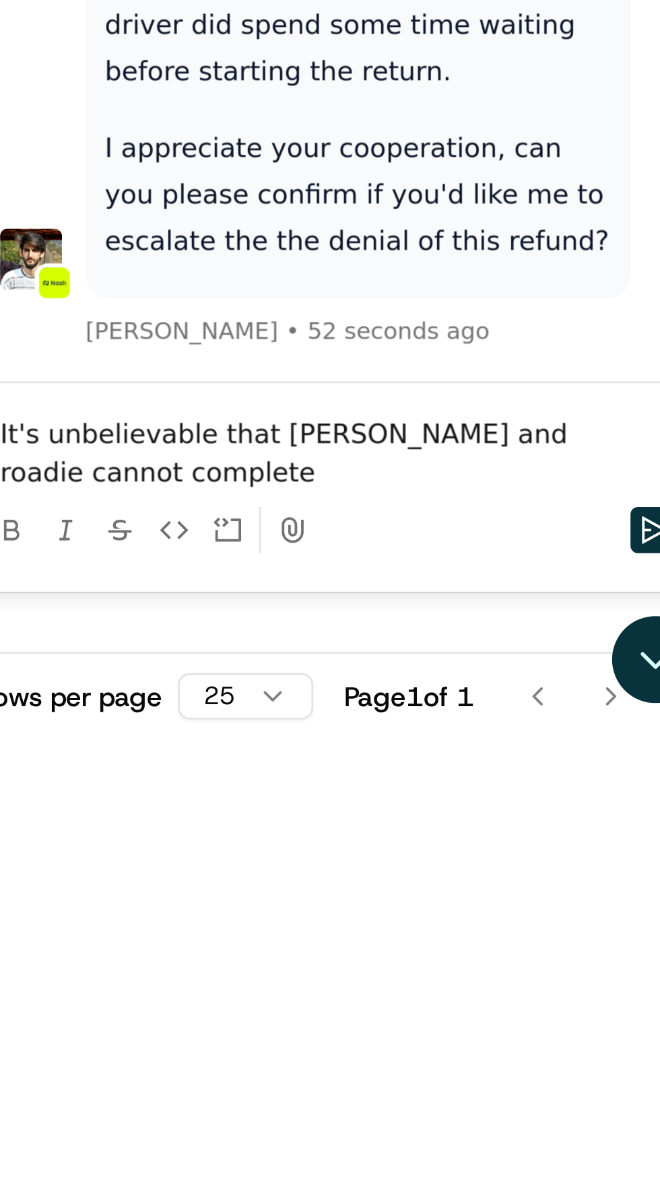
scroll to position [1725, 0]
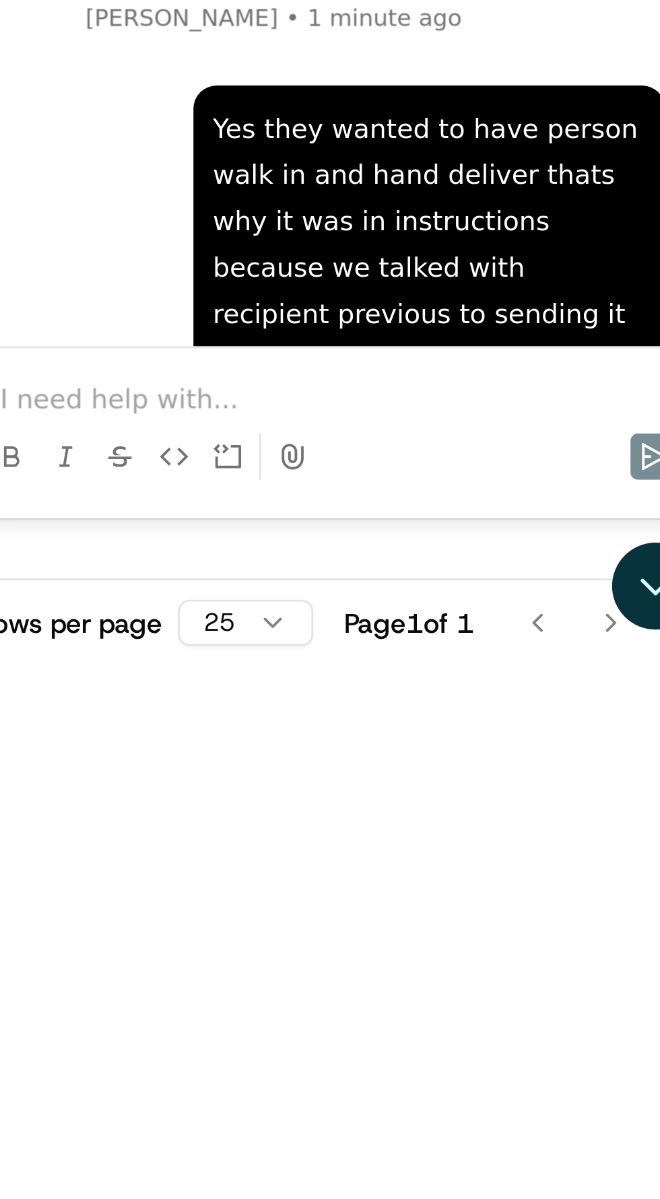
scroll to position [0, 0]
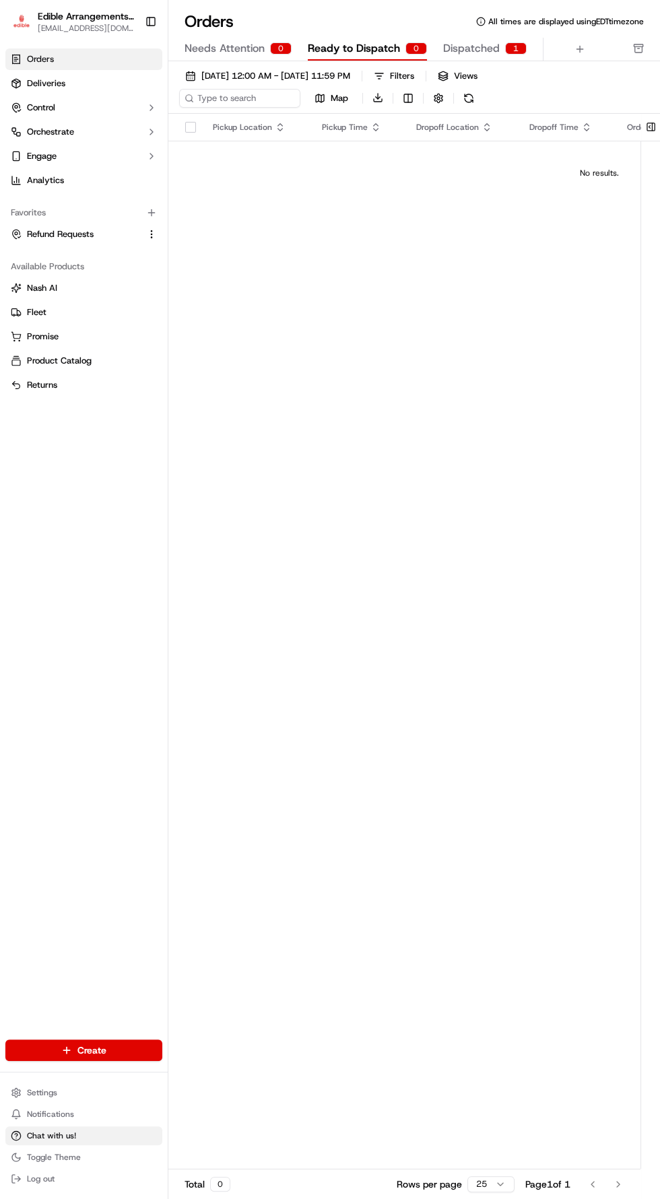
click at [74, 1136] on span "Chat with us!" at bounding box center [51, 1136] width 49 height 11
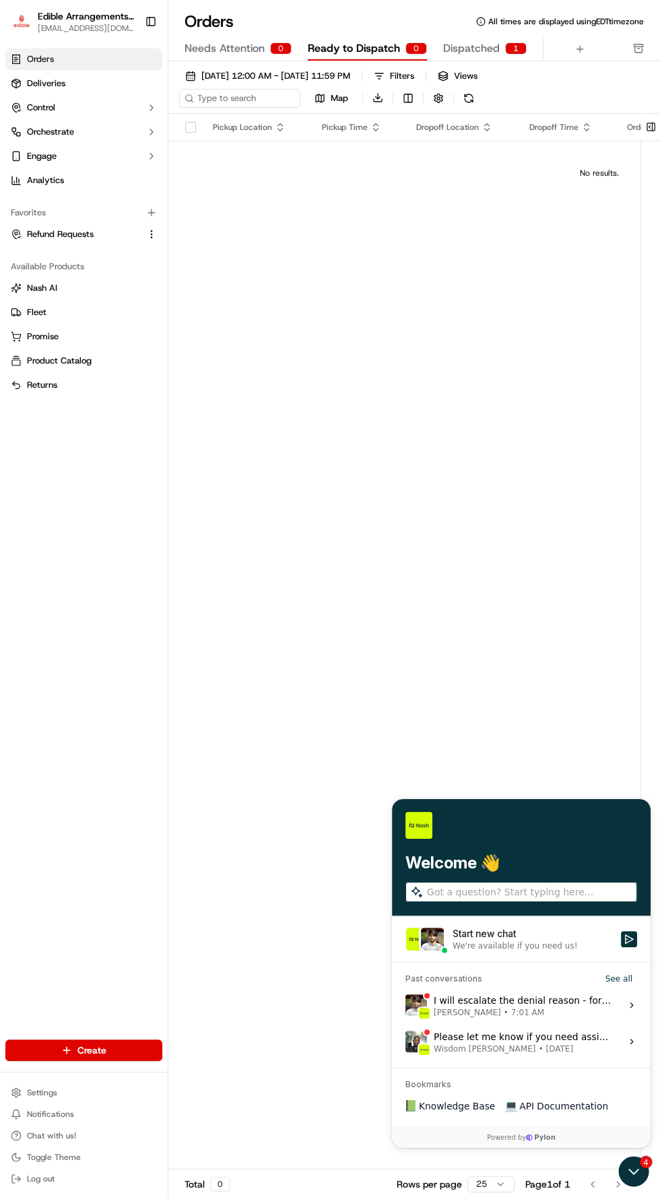
click at [558, 995] on div "I will escalate the denial reason - for such customers who would like the drive…" at bounding box center [523, 1005] width 179 height 26
click at [405, 1005] on button "View issue" at bounding box center [405, 1005] width 1 height 1
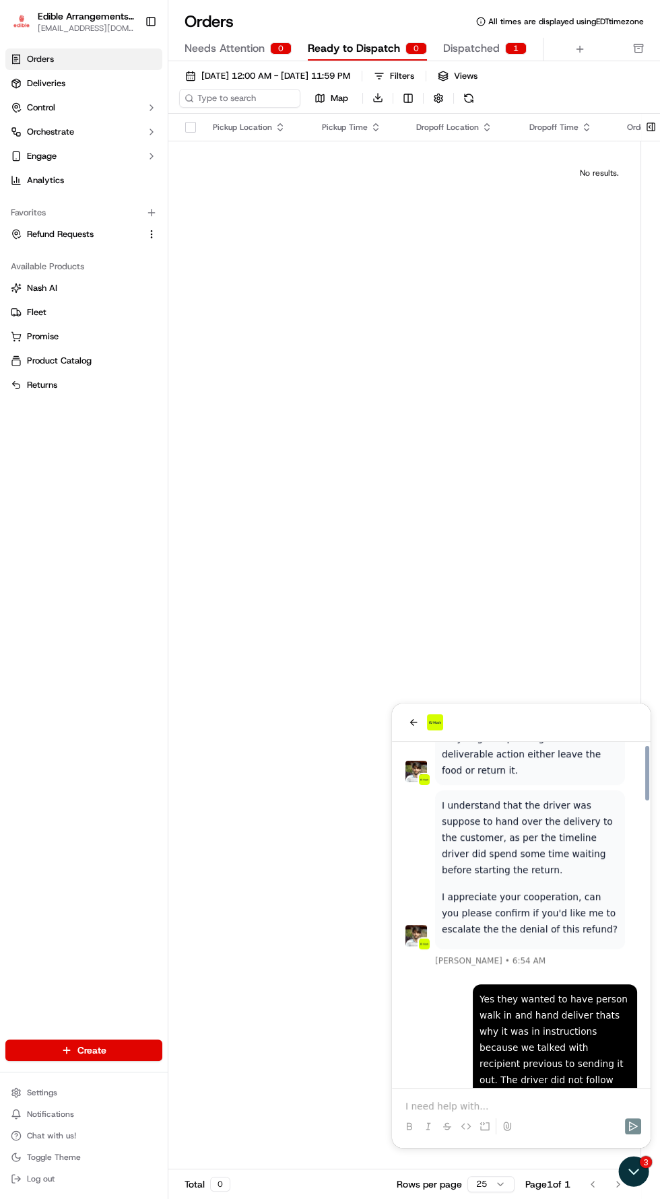
scroll to position [2310, 0]
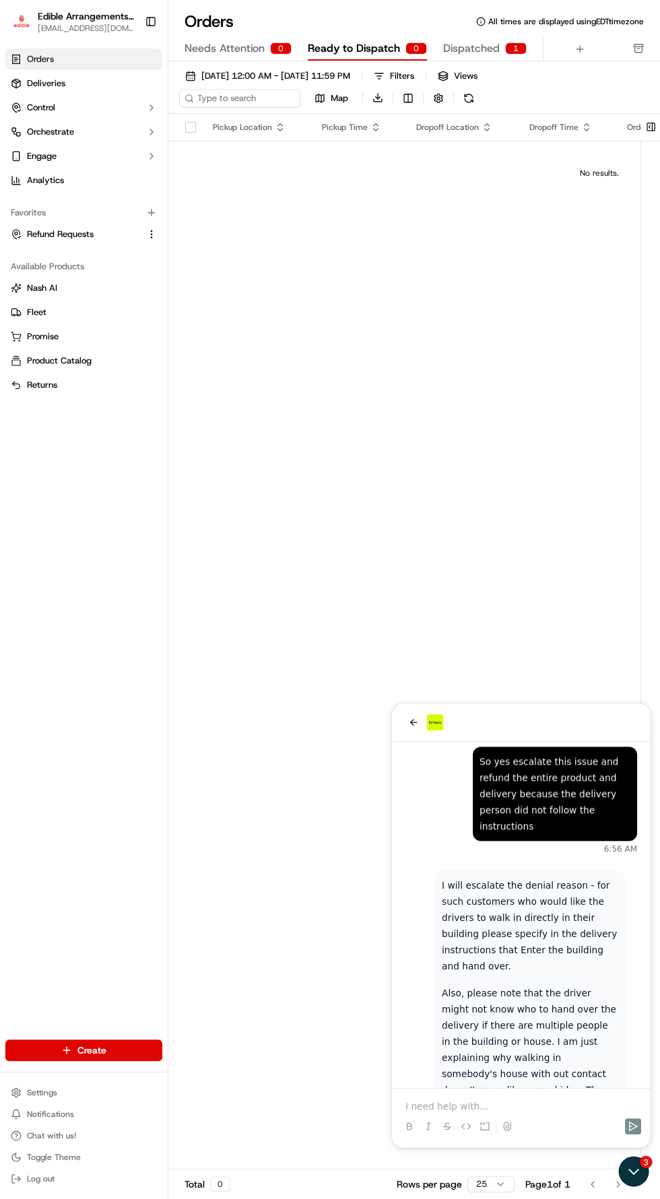
click at [529, 1104] on p at bounding box center [521, 1106] width 232 height 13
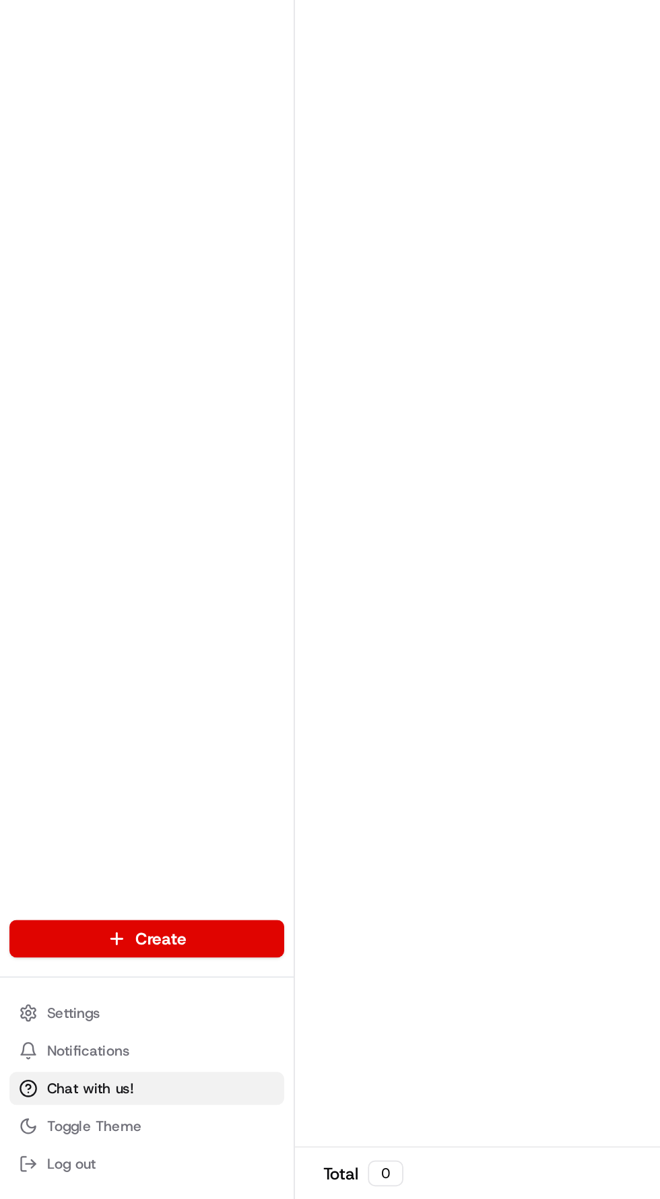
click at [84, 1134] on button "Chat with us!" at bounding box center [83, 1136] width 157 height 19
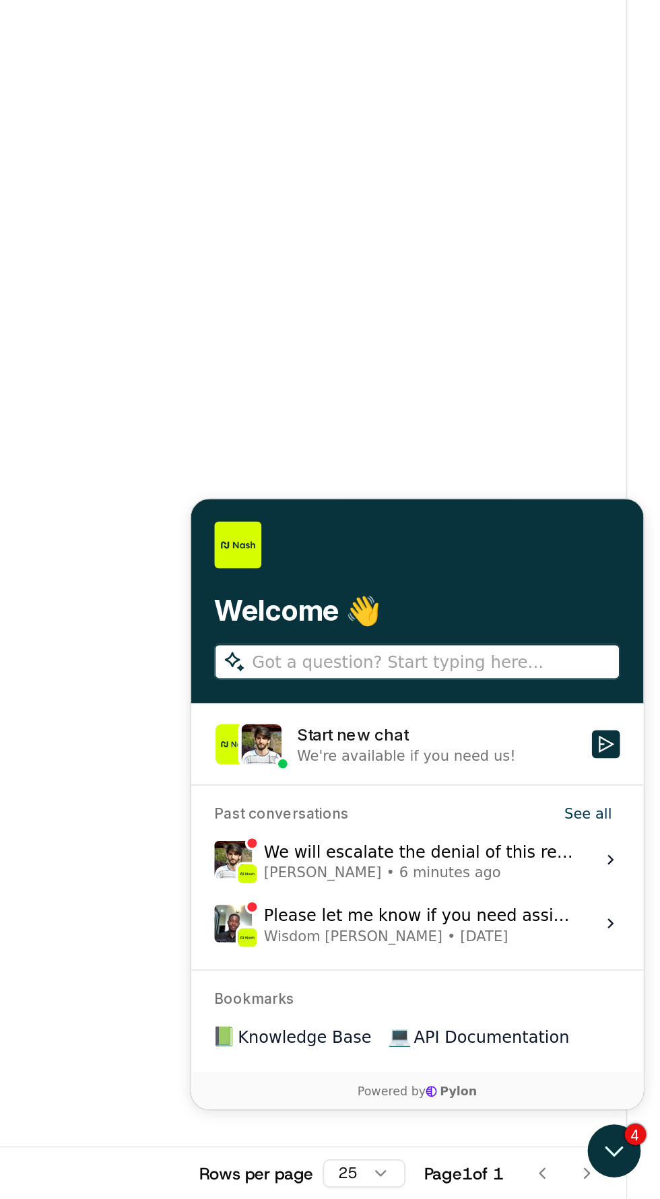
click at [356, 709] on span "Asif Zaman Khan • 6 minutes ago" at bounding box center [321, 712] width 179 height 11
click at [204, 706] on button "View issue" at bounding box center [203, 705] width 1 height 1
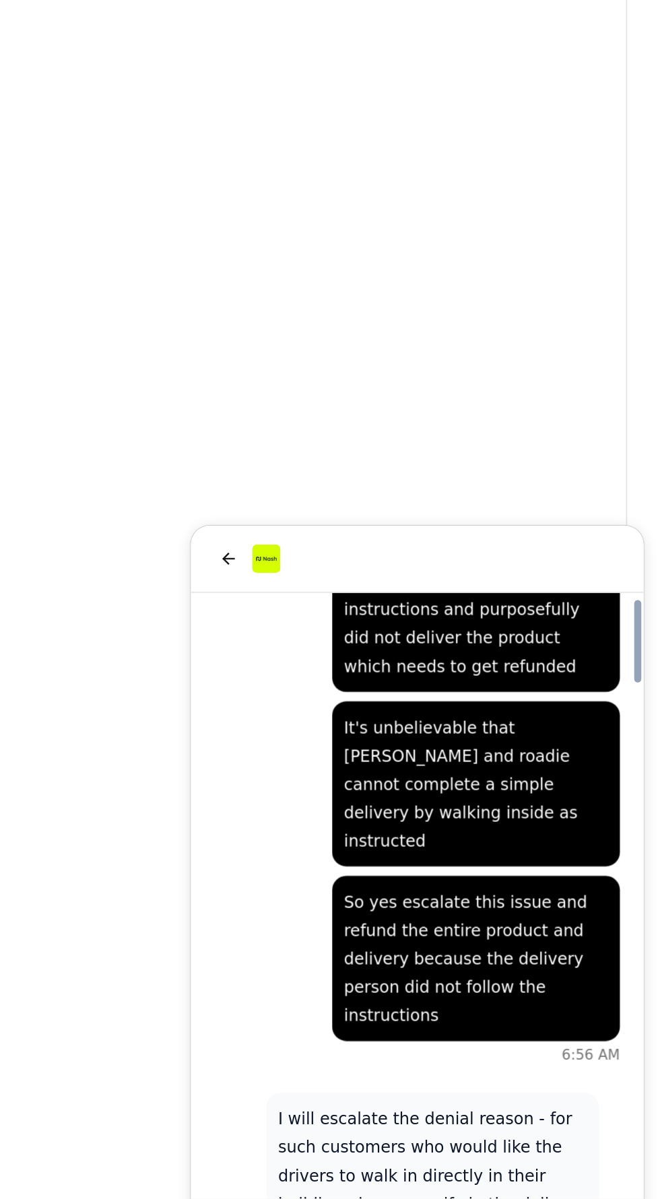
scroll to position [2654, 0]
